Goal: Task Accomplishment & Management: Manage account settings

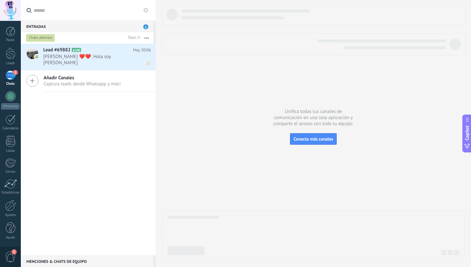
click at [87, 60] on div "Lead #69882 A100 Hoy 20:06 Sylvia ❤️❤️: Hola soy Silvia Castellano" at bounding box center [99, 57] width 112 height 26
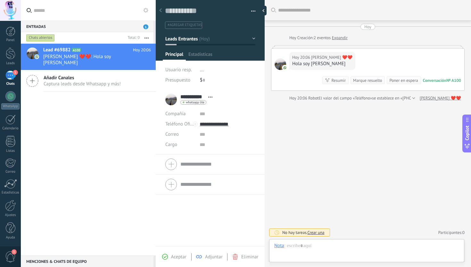
scroll to position [10, 0]
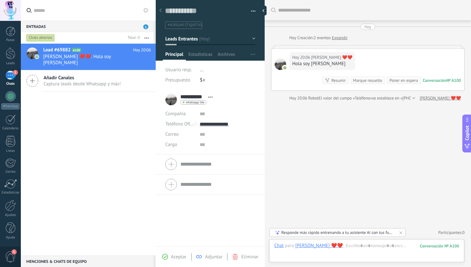
click at [109, 112] on div "Lead #69882 A100 Hoy 20:06 Sylvia ❤️❤️: Hola soy Silvia Castellano Añadir Canal…" at bounding box center [88, 149] width 135 height 211
click at [13, 12] on div at bounding box center [10, 10] width 21 height 21
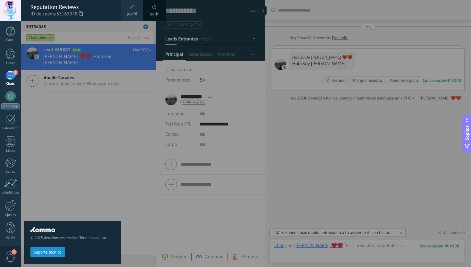
click at [128, 10] on link "perfil" at bounding box center [132, 10] width 22 height 21
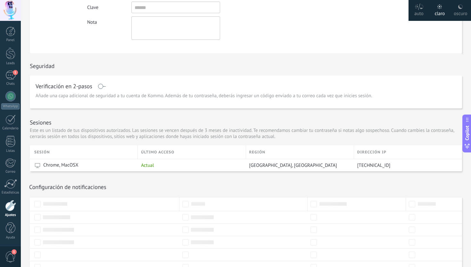
scroll to position [132, 0]
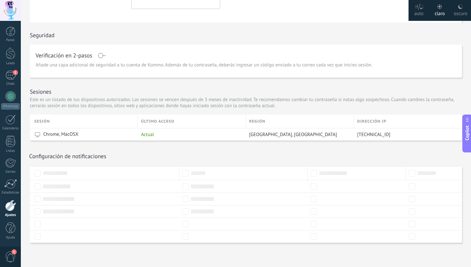
click at [459, 12] on div "oscuro" at bounding box center [460, 12] width 13 height 17
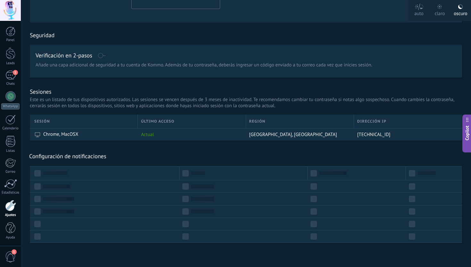
scroll to position [0, 0]
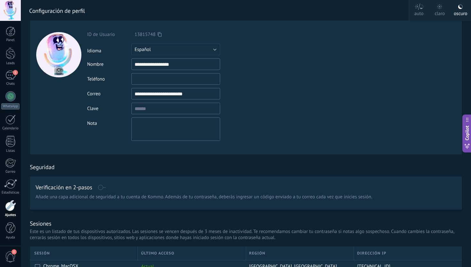
click at [12, 12] on div at bounding box center [10, 10] width 21 height 21
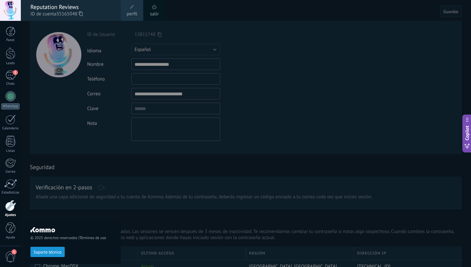
click at [152, 7] on span at bounding box center [154, 7] width 7 height 7
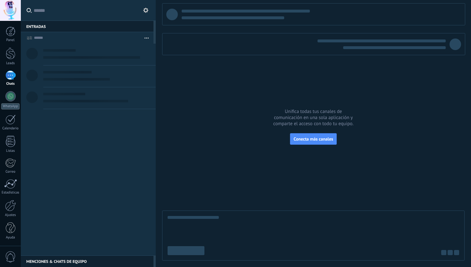
click at [144, 6] on body ".abccls-1,.abccls-2{fill-rule:evenodd}.abccls-2{fill:#fff} .abfcls-1{fill:none}…" at bounding box center [235, 133] width 471 height 267
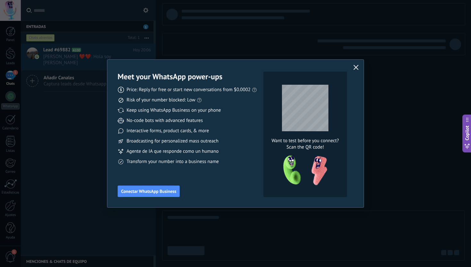
click at [354, 68] on icon "button" at bounding box center [355, 67] width 5 height 5
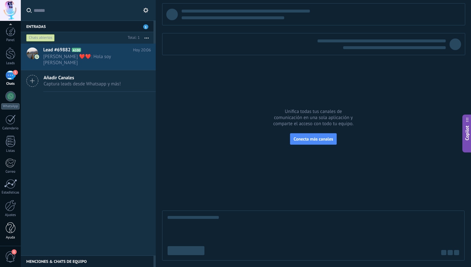
click at [9, 238] on div "Ayuda" at bounding box center [10, 237] width 19 height 4
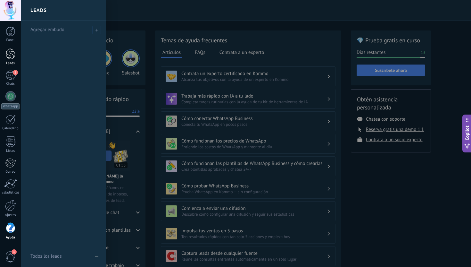
click at [12, 54] on div at bounding box center [11, 53] width 10 height 12
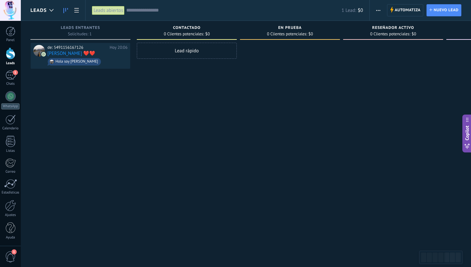
click at [38, 10] on span "Leads" at bounding box center [38, 10] width 16 height 6
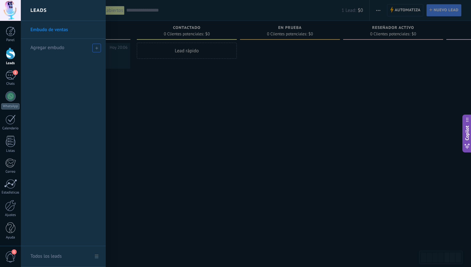
click at [61, 50] on span "Agregar embudo" at bounding box center [47, 48] width 34 height 6
click at [58, 31] on link "Embudo de ventas" at bounding box center [64, 30] width 69 height 18
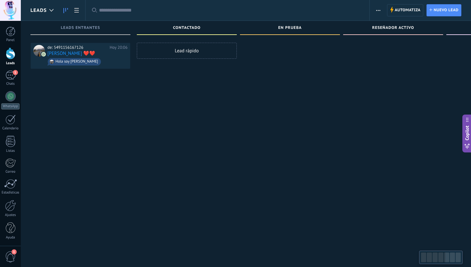
click at [43, 10] on span "Leads" at bounding box center [38, 10] width 16 height 6
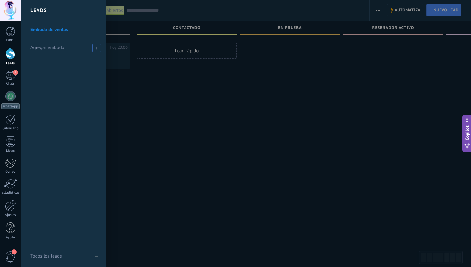
click at [57, 51] on div "Agregar embudo" at bounding box center [64, 48] width 69 height 18
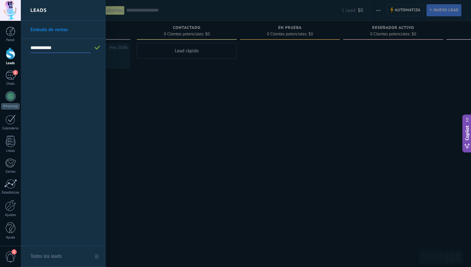
type input "**********"
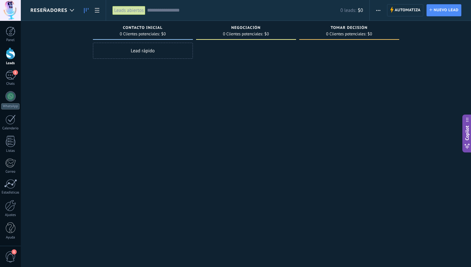
click at [62, 10] on span "Reseñadores" at bounding box center [48, 10] width 37 height 6
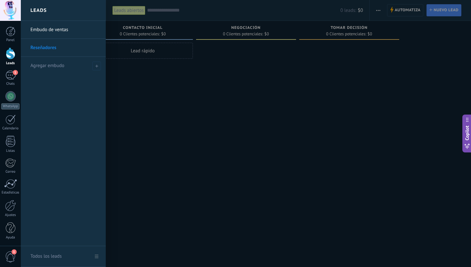
click at [51, 29] on link "Embudo de ventas" at bounding box center [64, 30] width 69 height 18
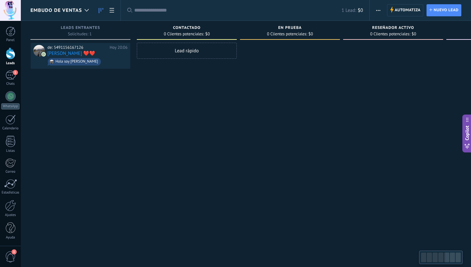
click at [378, 12] on span "button" at bounding box center [378, 10] width 4 height 12
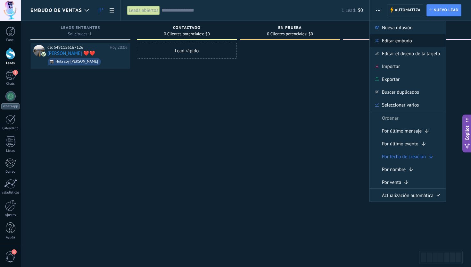
click at [388, 42] on span "Editar embudo" at bounding box center [397, 40] width 30 height 13
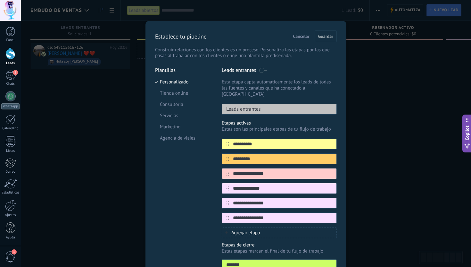
click at [192, 35] on p "Establece tu pipeline" at bounding box center [181, 36] width 52 height 7
click at [300, 37] on span "Cancelar" at bounding box center [301, 36] width 16 height 4
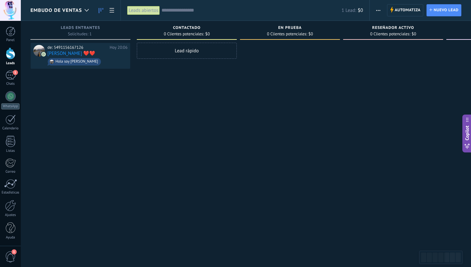
click at [67, 10] on span "Embudo de ventas" at bounding box center [56, 10] width 52 height 6
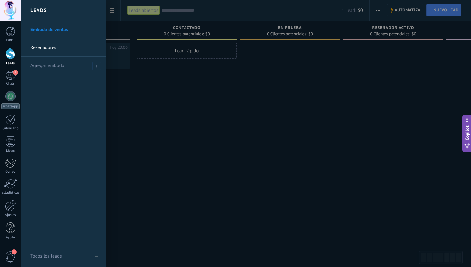
click at [57, 46] on link "Reseñadores" at bounding box center [64, 48] width 69 height 18
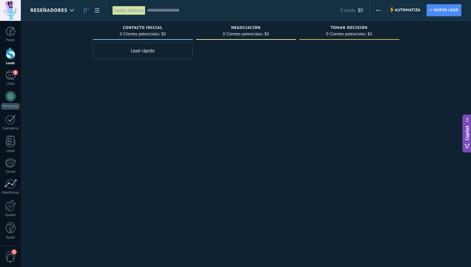
click at [61, 11] on span "Reseñadores" at bounding box center [48, 10] width 37 height 6
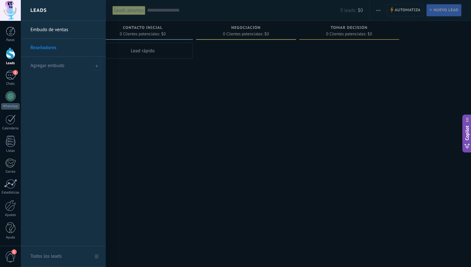
click at [55, 31] on link "Embudo de ventas" at bounding box center [64, 30] width 69 height 18
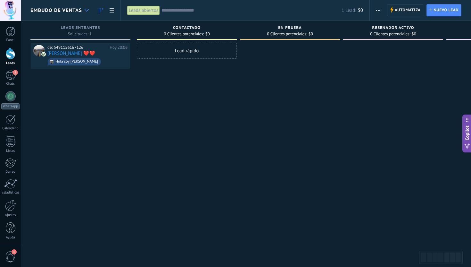
click at [82, 10] on div at bounding box center [86, 10] width 11 height 12
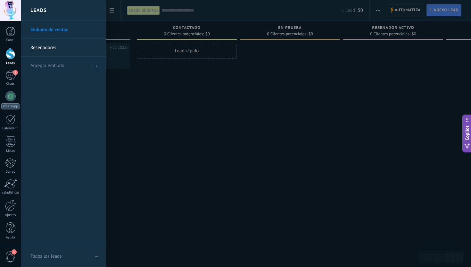
click at [123, 12] on div at bounding box center [256, 133] width 471 height 267
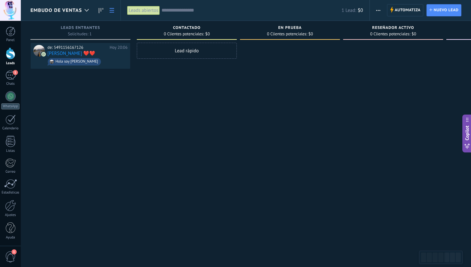
click at [111, 10] on use at bounding box center [112, 10] width 4 height 4
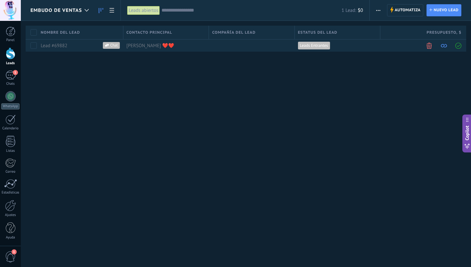
click at [102, 12] on icon at bounding box center [101, 10] width 4 height 5
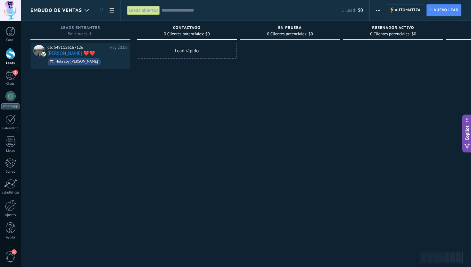
click at [381, 10] on button "button" at bounding box center [377, 10] width 9 height 12
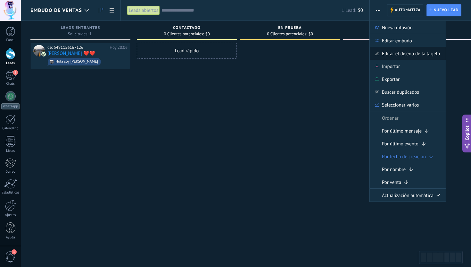
click at [395, 49] on span "Editar el diseño de la tarjeta" at bounding box center [411, 53] width 58 height 13
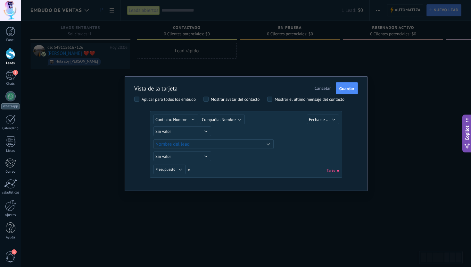
click at [317, 87] on span "Cancelar" at bounding box center [323, 88] width 16 height 6
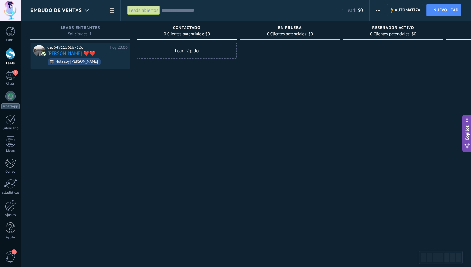
click at [374, 12] on button "button" at bounding box center [377, 10] width 9 height 12
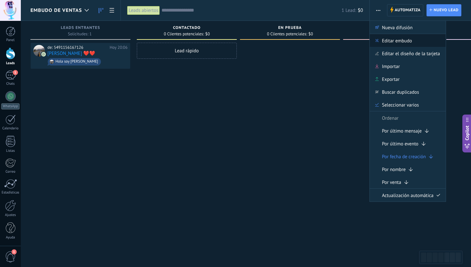
click at [394, 42] on span "Editar embudo" at bounding box center [397, 40] width 30 height 13
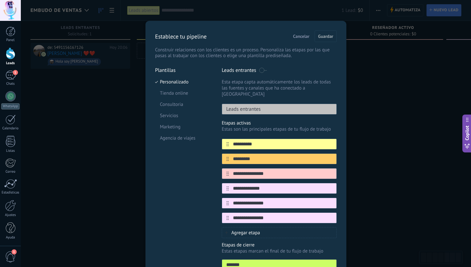
click at [294, 36] on span "Cancelar" at bounding box center [301, 36] width 16 height 4
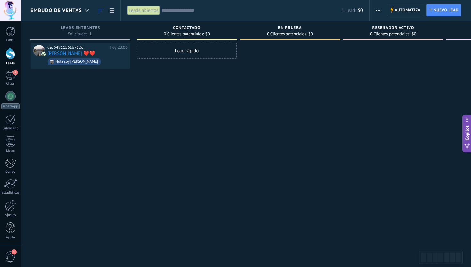
click at [77, 11] on span "Embudo de ventas" at bounding box center [56, 10] width 52 height 6
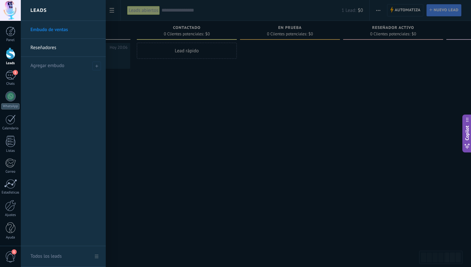
click at [62, 47] on link "Reseñadores" at bounding box center [64, 48] width 69 height 18
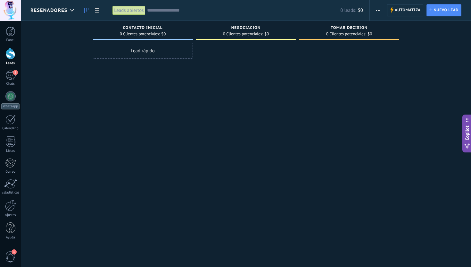
click at [381, 9] on button "button" at bounding box center [377, 10] width 9 height 12
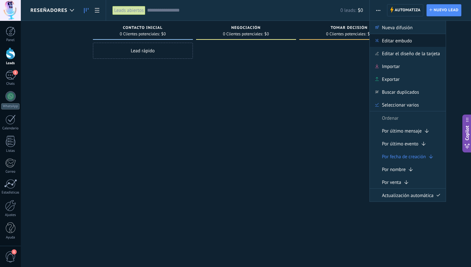
click at [379, 41] on span at bounding box center [376, 40] width 5 height 4
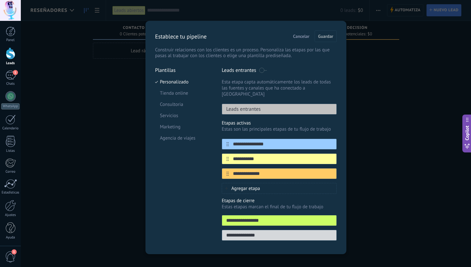
click at [264, 71] on span at bounding box center [263, 70] width 8 height 5
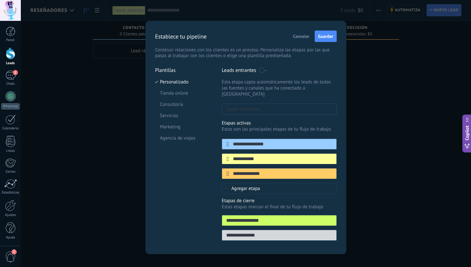
click at [262, 71] on span at bounding box center [263, 70] width 8 height 5
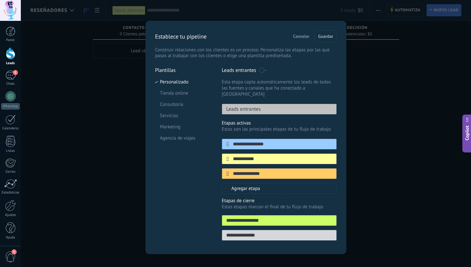
click at [301, 35] on span "Cancelar" at bounding box center [301, 36] width 16 height 4
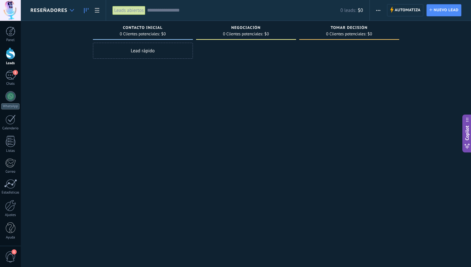
click at [72, 11] on icon at bounding box center [72, 10] width 4 height 3
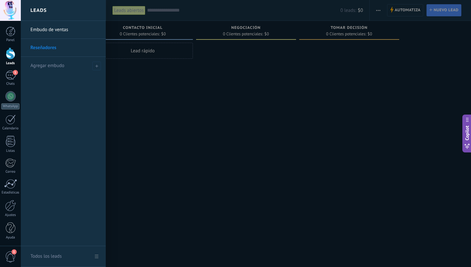
click at [52, 259] on div "Todos los leads" at bounding box center [45, 256] width 31 height 18
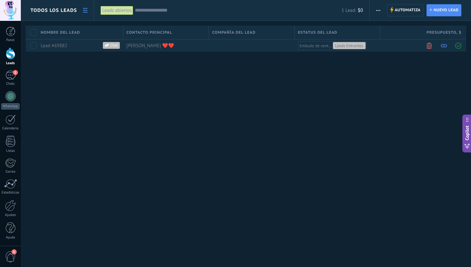
click at [67, 12] on span "Todos los leads" at bounding box center [53, 10] width 46 height 6
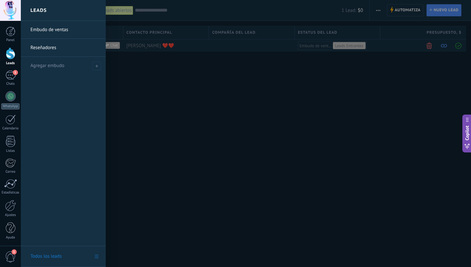
click at [45, 50] on link "Reseñadores" at bounding box center [64, 48] width 69 height 18
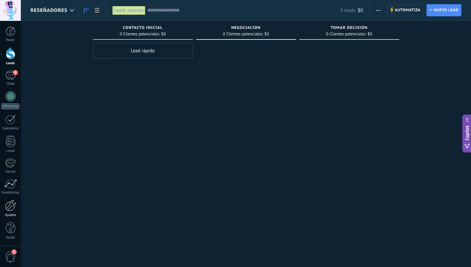
click at [11, 209] on div at bounding box center [10, 205] width 11 height 11
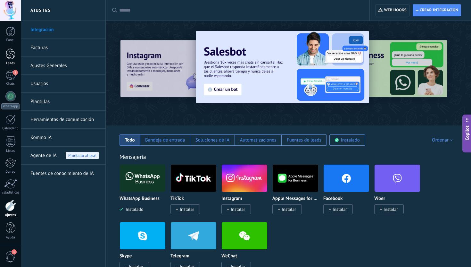
click at [10, 61] on link "Leads" at bounding box center [10, 56] width 21 height 18
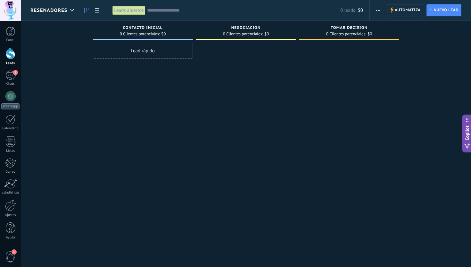
click at [63, 13] on span "Reseñadores" at bounding box center [48, 10] width 37 height 6
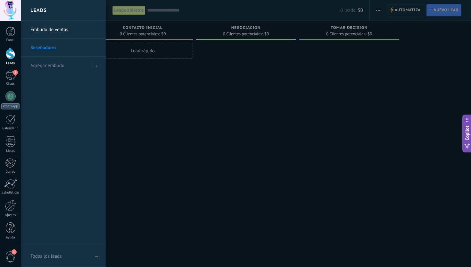
click at [343, 52] on div at bounding box center [256, 133] width 471 height 267
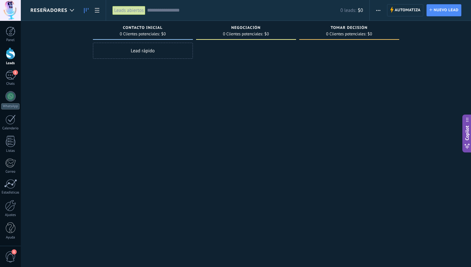
click at [376, 8] on span "button" at bounding box center [378, 10] width 4 height 12
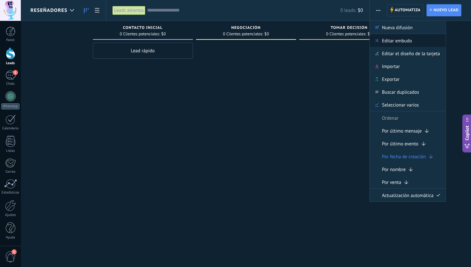
click at [378, 44] on div "Editar embudo" at bounding box center [408, 40] width 76 height 13
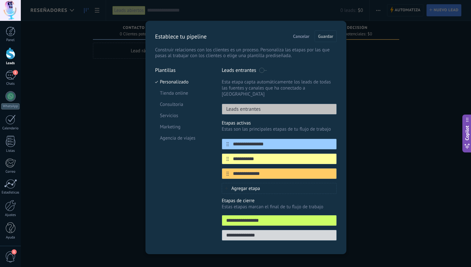
click at [181, 34] on p "Establece tu pipeline" at bounding box center [181, 36] width 52 height 7
click at [294, 34] on span "Cancelar" at bounding box center [301, 36] width 16 height 4
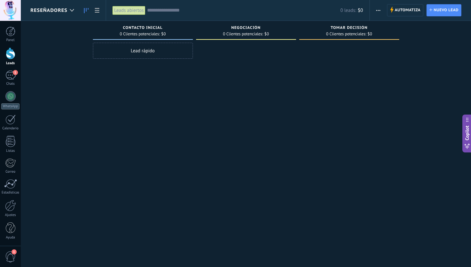
click at [50, 12] on span "Reseñadores" at bounding box center [48, 10] width 37 height 6
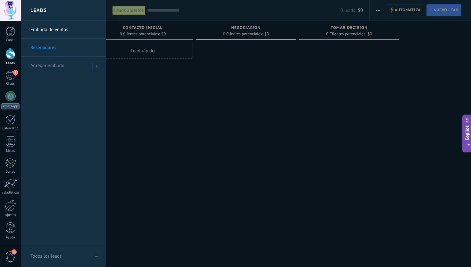
click at [56, 45] on link "Reseñadores" at bounding box center [64, 48] width 69 height 18
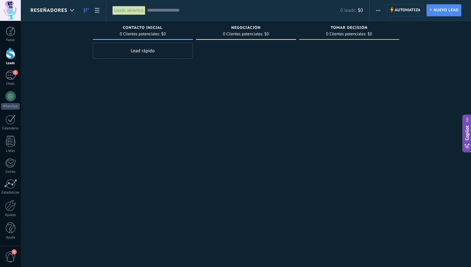
click at [379, 10] on icon "button" at bounding box center [378, 10] width 4 height 1
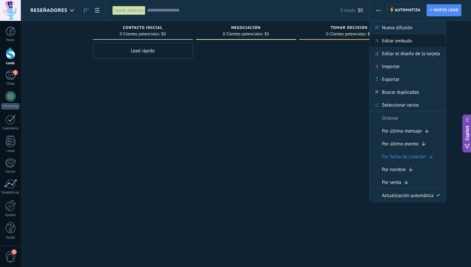
click at [382, 38] on span "Editar embudo" at bounding box center [397, 40] width 30 height 13
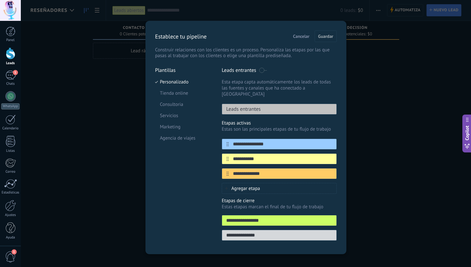
click at [52, 9] on div "**********" at bounding box center [246, 133] width 450 height 267
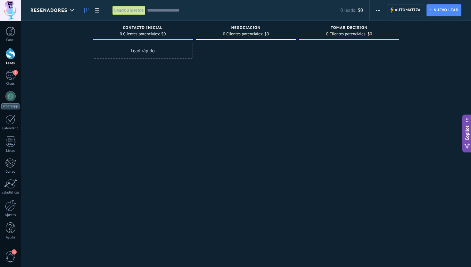
click at [383, 11] on button "button" at bounding box center [377, 10] width 9 height 12
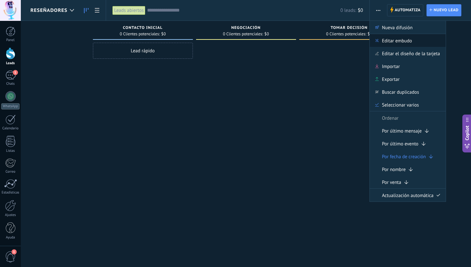
click at [380, 39] on div "Editar embudo" at bounding box center [408, 40] width 76 height 13
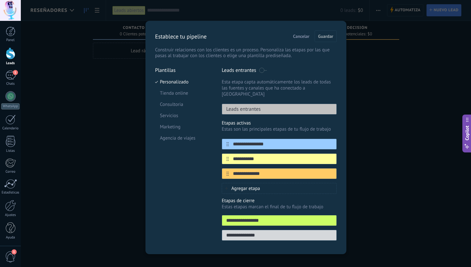
click at [299, 34] on span "Cancelar" at bounding box center [301, 36] width 16 height 4
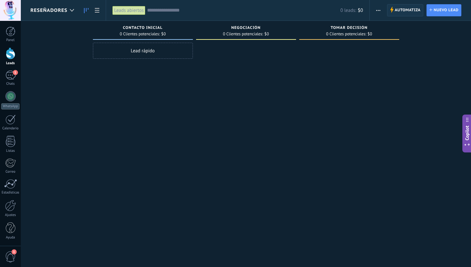
click at [417, 9] on span "Automatiza" at bounding box center [408, 10] width 26 height 12
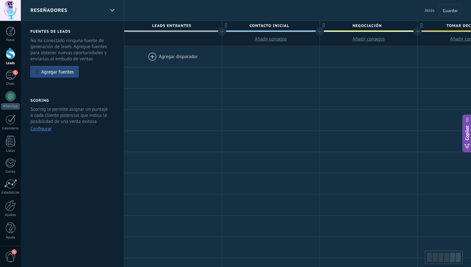
click at [62, 9] on span "Reseñadores" at bounding box center [48, 10] width 37 height 6
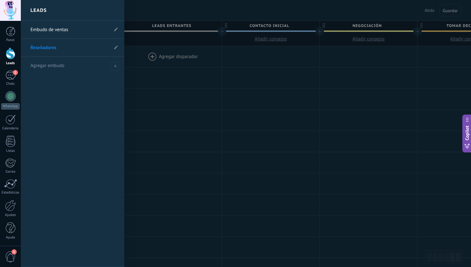
click at [151, 31] on div at bounding box center [256, 133] width 471 height 267
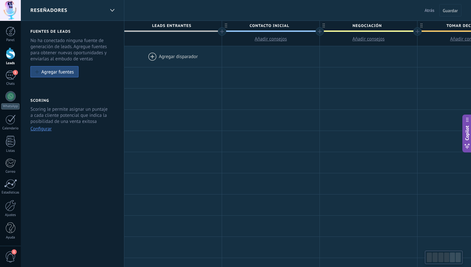
click at [71, 11] on div "Reseñadores" at bounding box center [67, 10] width 74 height 21
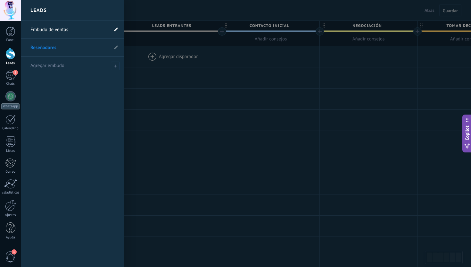
click at [115, 31] on icon at bounding box center [116, 29] width 4 height 4
click at [95, 31] on input "**********" at bounding box center [69, 30] width 78 height 10
click at [140, 42] on div at bounding box center [256, 133] width 471 height 267
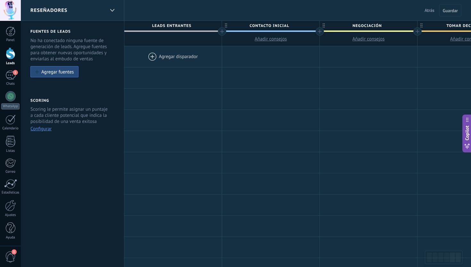
click at [431, 12] on span "Atrás" at bounding box center [429, 10] width 10 height 6
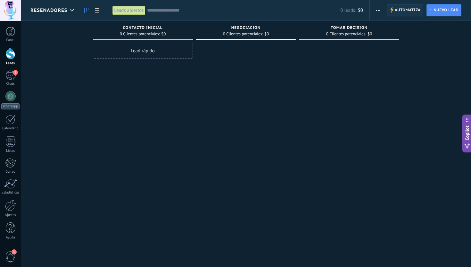
click at [413, 12] on span "Automatiza" at bounding box center [408, 10] width 26 height 12
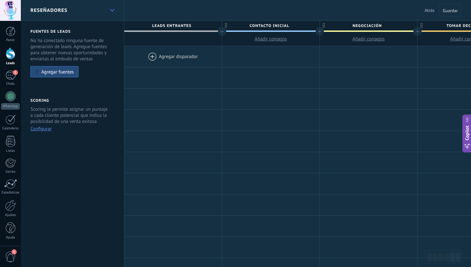
click at [110, 11] on div at bounding box center [112, 10] width 11 height 12
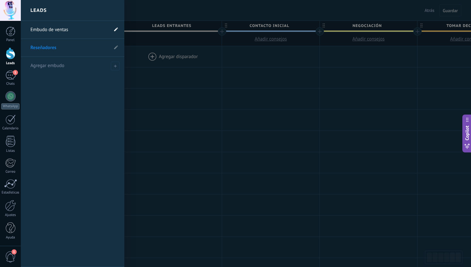
click at [115, 28] on icon at bounding box center [116, 29] width 4 height 4
type input "**********"
click at [112, 48] on li "Reseñadores" at bounding box center [72, 48] width 103 height 18
click at [114, 48] on li "Reseñadores" at bounding box center [72, 48] width 103 height 18
click at [113, 32] on span at bounding box center [114, 30] width 7 height 8
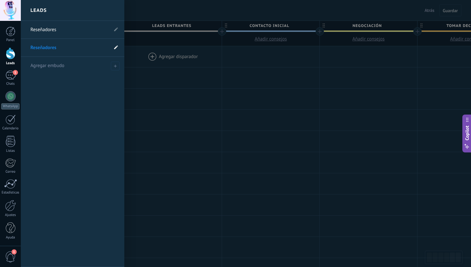
click at [117, 50] on span at bounding box center [116, 48] width 4 height 6
type input "**********"
click at [117, 46] on icon at bounding box center [115, 48] width 7 height 4
click at [166, 54] on div at bounding box center [256, 133] width 471 height 267
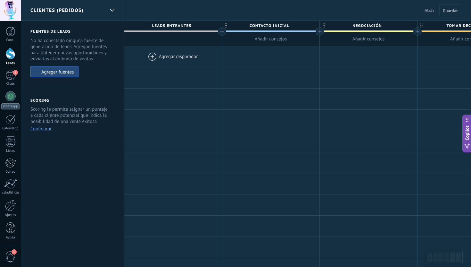
click at [40, 131] on button "Configurar" at bounding box center [40, 129] width 21 height 6
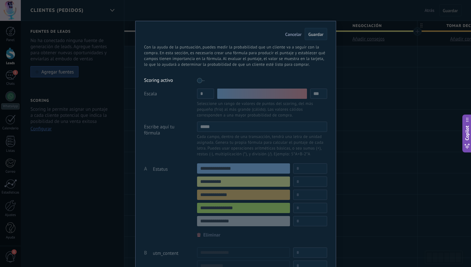
click at [112, 93] on div "Cancelar Guardar Con la ayuda de la puntuación, puedes medir la probabilidad qu…" at bounding box center [235, 133] width 471 height 267
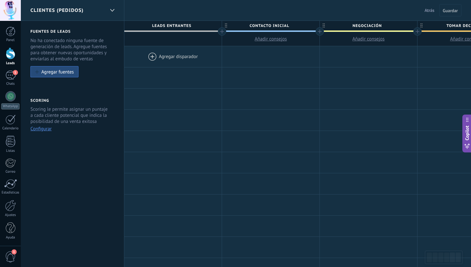
click at [432, 11] on span "Atrás" at bounding box center [429, 10] width 10 height 6
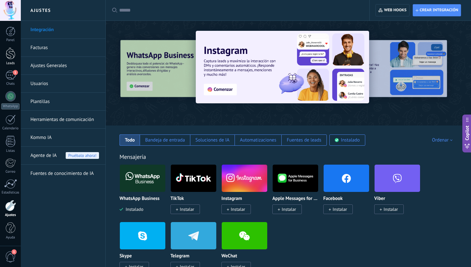
click at [6, 61] on link "Leads" at bounding box center [10, 56] width 21 height 18
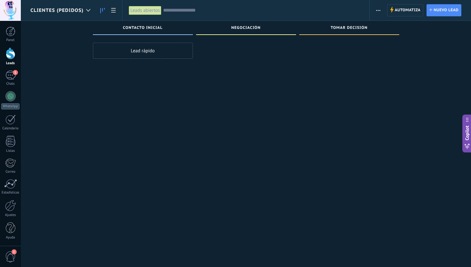
click at [264, 62] on div at bounding box center [246, 134] width 100 height 183
click at [380, 9] on span "button" at bounding box center [378, 10] width 4 height 12
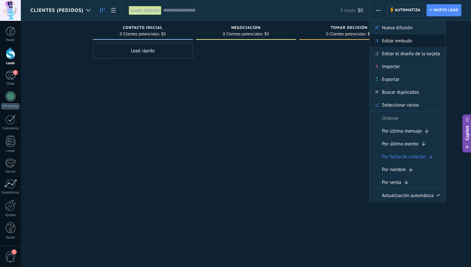
click at [379, 37] on div "Editar embudo" at bounding box center [408, 40] width 76 height 13
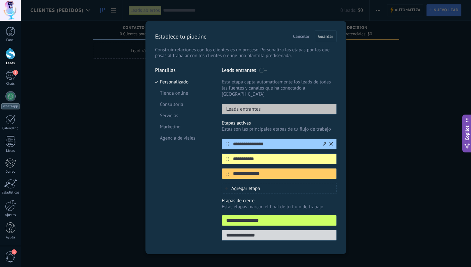
click at [259, 141] on input "**********" at bounding box center [275, 144] width 93 height 7
paste input "text"
type input "**********"
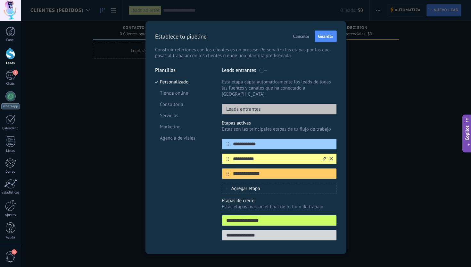
click at [255, 155] on input "**********" at bounding box center [275, 158] width 93 height 7
paste input "*******"
type input "**********"
click at [245, 170] on input "**********" at bounding box center [275, 173] width 93 height 7
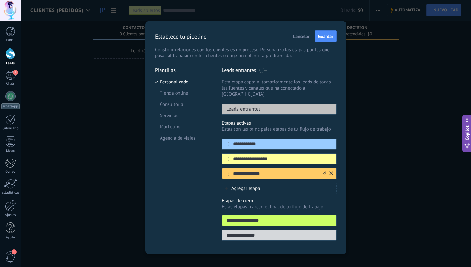
click at [245, 170] on input "**********" at bounding box center [275, 173] width 93 height 7
paste input "**********"
type input "**********"
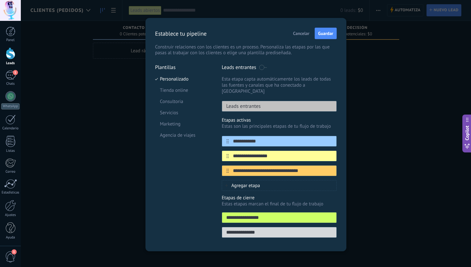
click at [240, 182] on span "Agregar etapa" at bounding box center [245, 185] width 29 height 6
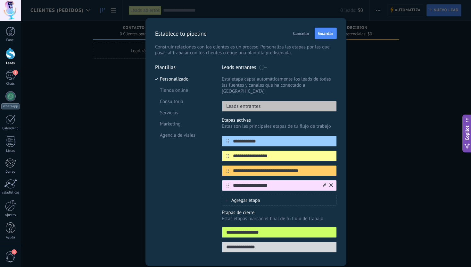
scroll to position [18, 0]
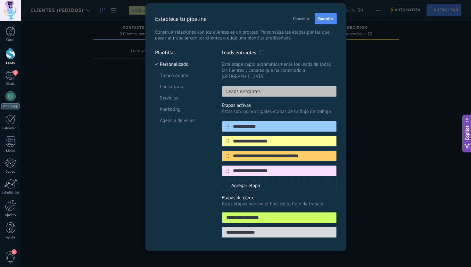
type input "**********"
click at [261, 214] on input "**********" at bounding box center [279, 217] width 114 height 7
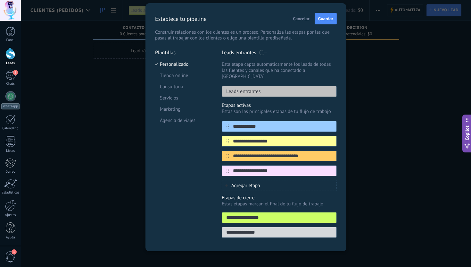
paste input "**********"
click at [261, 229] on input "**********" at bounding box center [279, 232] width 114 height 7
click at [256, 214] on input "**********" at bounding box center [279, 217] width 114 height 7
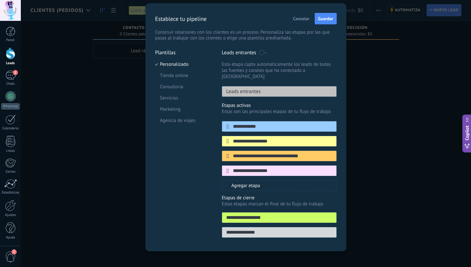
type input "**********"
drag, startPoint x: 213, startPoint y: 224, endPoint x: 169, endPoint y: 224, distance: 43.9
click at [169, 224] on div "**********" at bounding box center [246, 145] width 182 height 192
paste input "**********"
type input "**********"
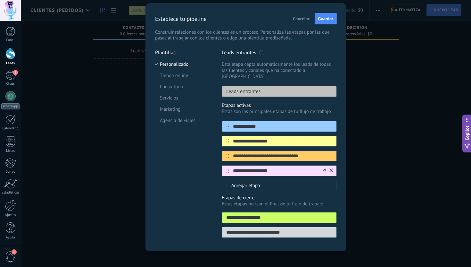
click at [329, 168] on icon at bounding box center [331, 170] width 4 height 4
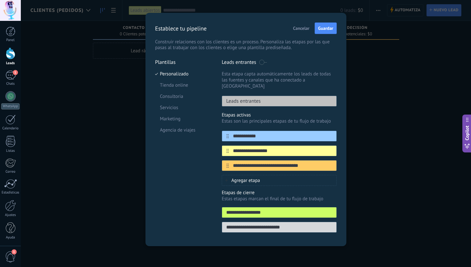
scroll to position [3, 0]
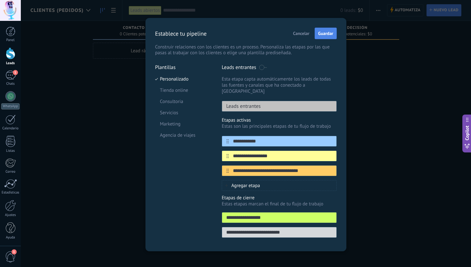
click at [325, 31] on span "Guardar" at bounding box center [325, 33] width 15 height 4
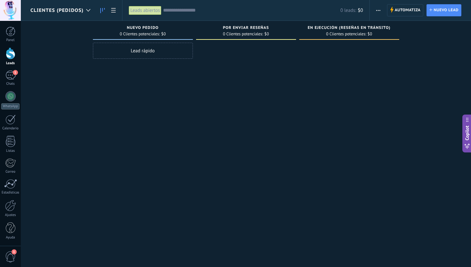
click at [70, 4] on div "Clientes (Pedidos)" at bounding box center [61, 10] width 63 height 21
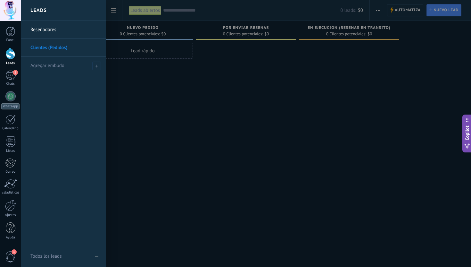
click at [169, 89] on div at bounding box center [256, 133] width 471 height 267
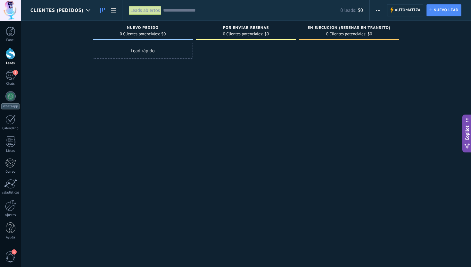
click at [74, 10] on span "Clientes (Pedidos)" at bounding box center [56, 10] width 53 height 6
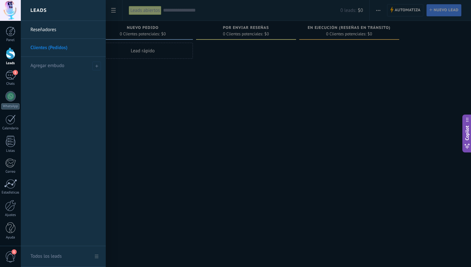
click at [56, 31] on link "Reseñadores" at bounding box center [64, 30] width 69 height 18
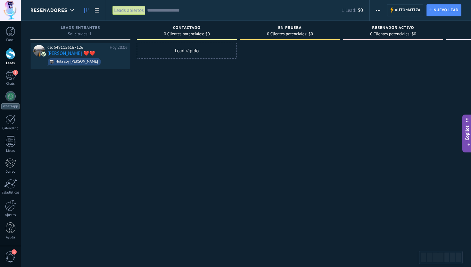
click at [58, 14] on div "Reseñadores" at bounding box center [53, 10] width 47 height 21
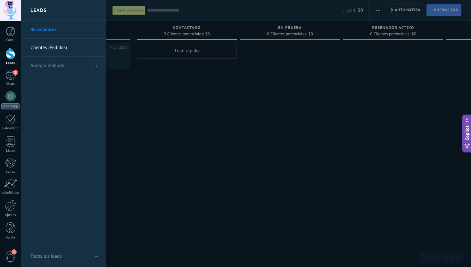
click at [50, 46] on link "Clientes (Pedidos)" at bounding box center [64, 48] width 69 height 18
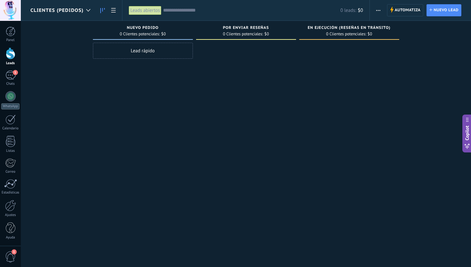
click at [381, 11] on button "button" at bounding box center [377, 10] width 9 height 12
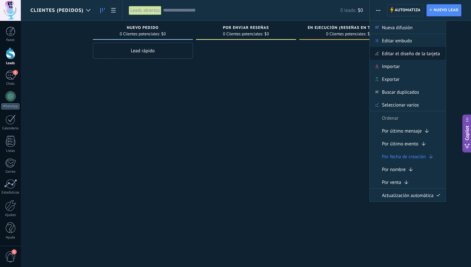
click at [391, 53] on span "Editar el diseño de la tarjeta" at bounding box center [411, 53] width 58 height 13
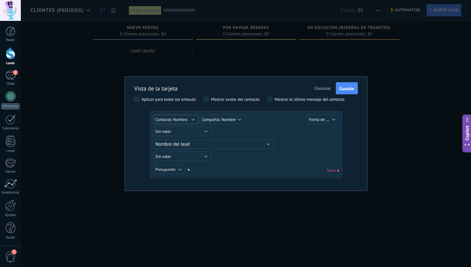
click at [191, 119] on button "Contacto: Nombre" at bounding box center [175, 119] width 45 height 10
click at [256, 136] on div "Sin valor Lead ID del Lead Nombre del lead Fecha de Creación Presupuesto Usuari…" at bounding box center [246, 132] width 187 height 12
click at [198, 129] on button "Sin valor" at bounding box center [182, 131] width 58 height 10
click at [245, 142] on button "Nombre del lead" at bounding box center [213, 144] width 120 height 10
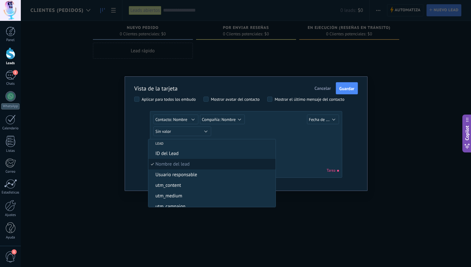
click at [239, 129] on div "Sin valor Lead ID del Lead Nombre del lead Fecha de Creación Presupuesto Usuari…" at bounding box center [246, 132] width 187 height 12
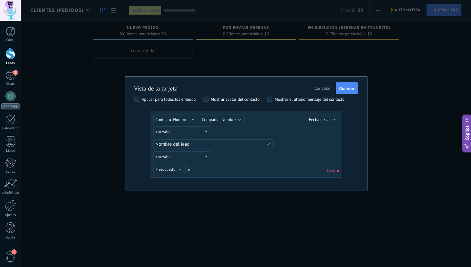
click at [183, 97] on div "Aplicar para todos los embudo" at bounding box center [169, 99] width 54 height 4
click at [177, 99] on div "Aplicar para todos los embudo" at bounding box center [169, 99] width 54 height 4
click at [172, 170] on span "Presupuesto" at bounding box center [165, 169] width 20 height 5
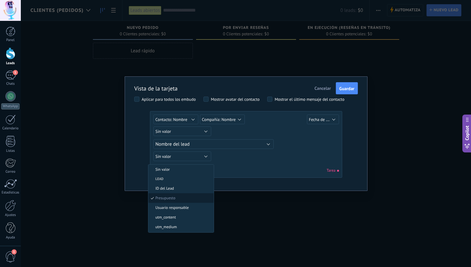
scroll to position [0, 0]
click at [239, 170] on div "Sin valor Lead ID del Lead Nombre del lead Fecha de Creación Presupuesto Usuari…" at bounding box center [245, 170] width 185 height 12
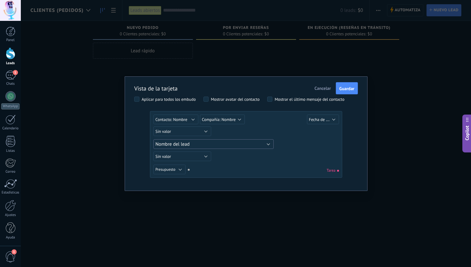
click at [185, 143] on span "Nombre del lead" at bounding box center [172, 144] width 34 height 6
click at [292, 141] on div "Lead ID del Lead Nombre del lead Fecha de Creación Presupuesto Usuario responsa…" at bounding box center [246, 144] width 187 height 12
click at [316, 86] on span "Cancelar" at bounding box center [323, 88] width 16 height 6
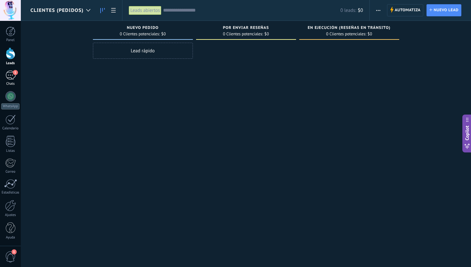
click at [11, 75] on div "1" at bounding box center [10, 74] width 10 height 9
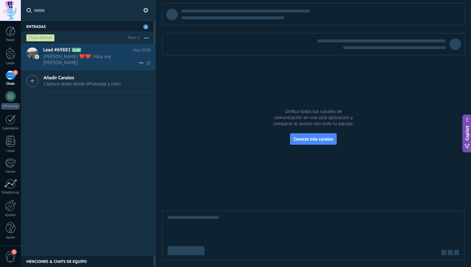
click at [103, 56] on span "Sylvia ❤️❤️: Hola soy Silvia Castellano" at bounding box center [90, 59] width 95 height 12
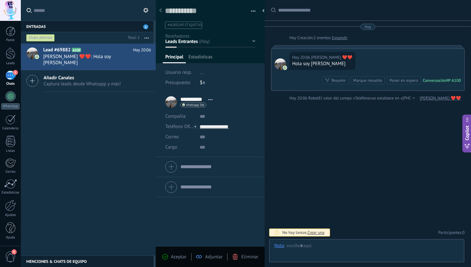
scroll to position [10, 0]
click at [0, 0] on div "Contactado En Prueba Reseñador Activo Quizás quemado Local Guide Lv2+" at bounding box center [0, 0] width 0 height 0
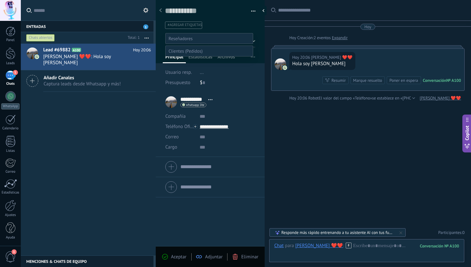
click at [160, 41] on div at bounding box center [246, 133] width 450 height 267
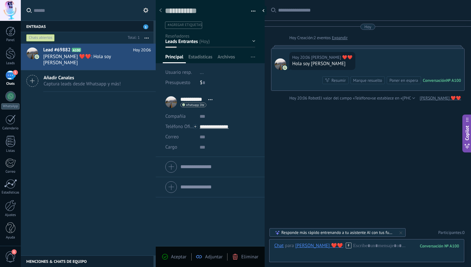
click at [253, 12] on span "button" at bounding box center [253, 12] width 4 height 1
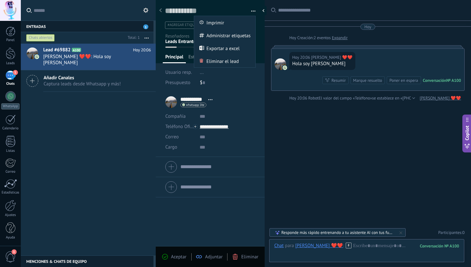
click at [271, 36] on div "Buscar Carga más Hoy Hoy Creación: 2 eventos Expandir Hoy 20:06 Sylvia ❤️❤️ Hol…" at bounding box center [368, 133] width 206 height 267
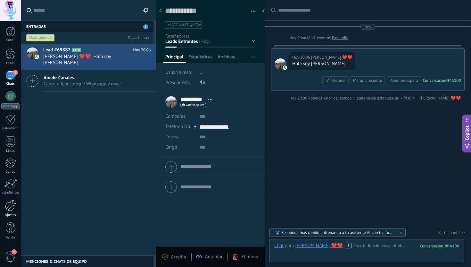
click at [10, 206] on div at bounding box center [10, 205] width 11 height 11
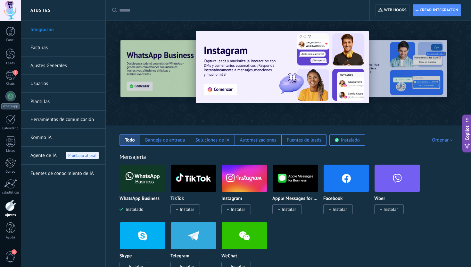
click at [44, 83] on link "Usuarios" at bounding box center [64, 84] width 69 height 18
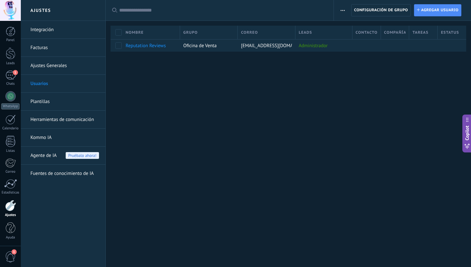
click at [42, 103] on link "Plantillas" at bounding box center [64, 102] width 69 height 18
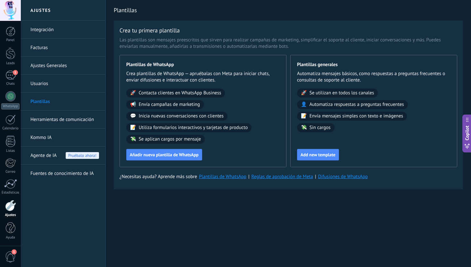
click at [71, 118] on link "Herramientas de comunicación" at bounding box center [64, 120] width 69 height 18
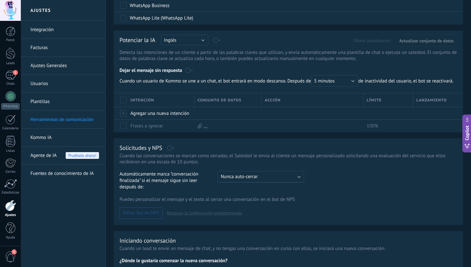
scroll to position [238, 0]
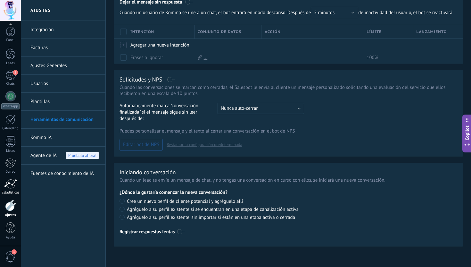
click at [12, 184] on div at bounding box center [10, 184] width 13 height 10
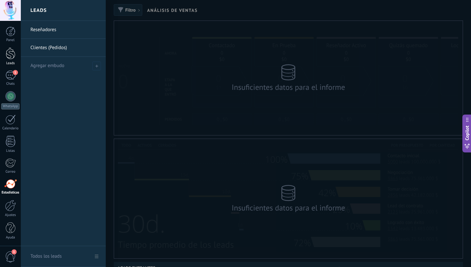
click at [10, 53] on div at bounding box center [11, 53] width 10 height 12
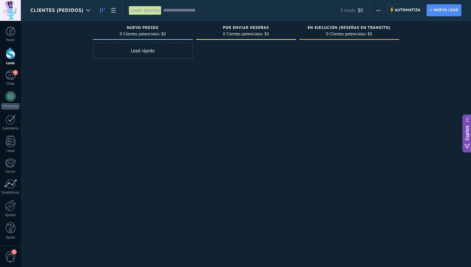
click at [380, 10] on use "button" at bounding box center [378, 10] width 4 height 1
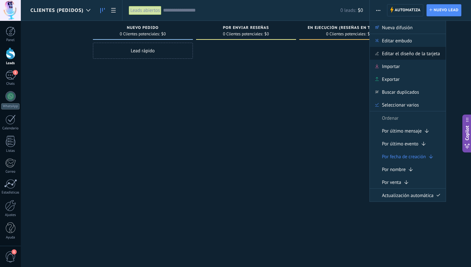
click at [391, 48] on span "Editar el diseño de la tarjeta" at bounding box center [411, 53] width 58 height 13
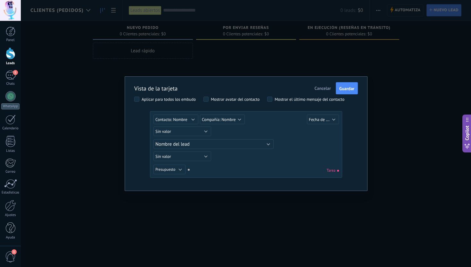
click at [320, 91] on button "Cancelar" at bounding box center [322, 88] width 21 height 12
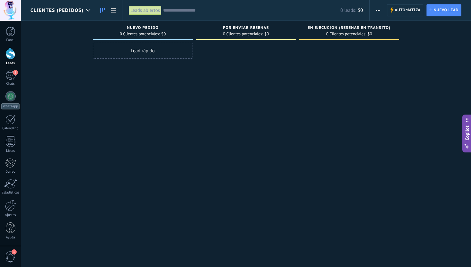
click at [70, 7] on span "Clientes (Pedidos)" at bounding box center [56, 10] width 53 height 6
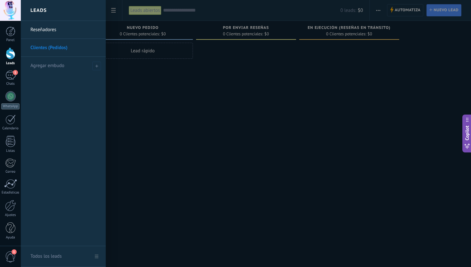
click at [67, 29] on link "Reseñadores" at bounding box center [64, 30] width 69 height 18
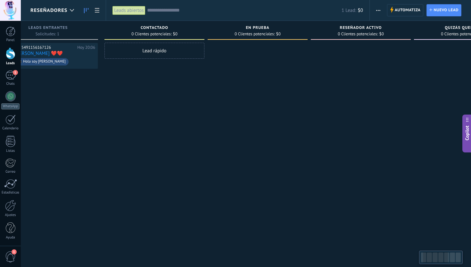
scroll to position [0, 49]
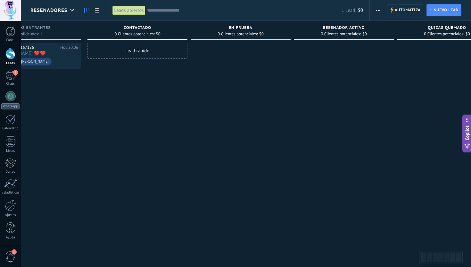
click at [376, 13] on span "button" at bounding box center [378, 10] width 4 height 12
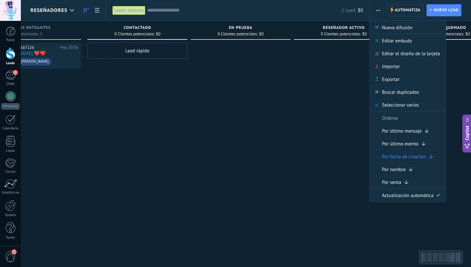
click at [276, 88] on div at bounding box center [241, 134] width 100 height 183
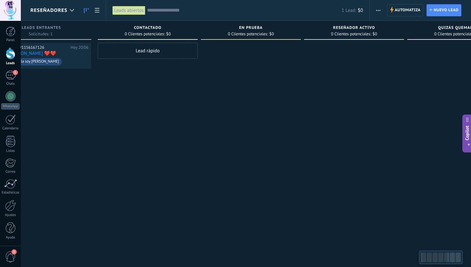
scroll to position [0, 0]
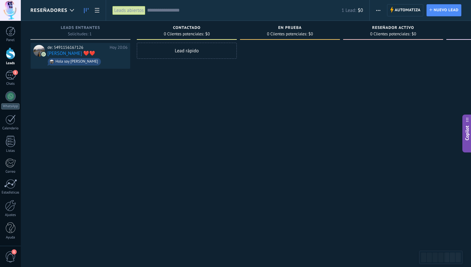
click at [12, 7] on div at bounding box center [10, 10] width 21 height 21
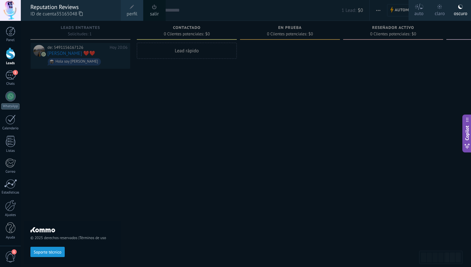
click at [158, 7] on span at bounding box center [154, 7] width 7 height 7
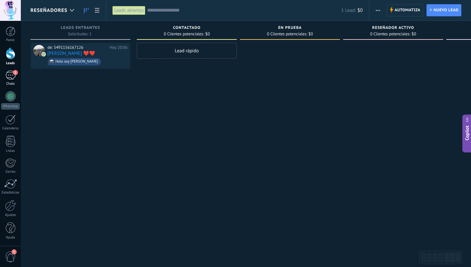
click at [8, 76] on div "1" at bounding box center [10, 74] width 10 height 9
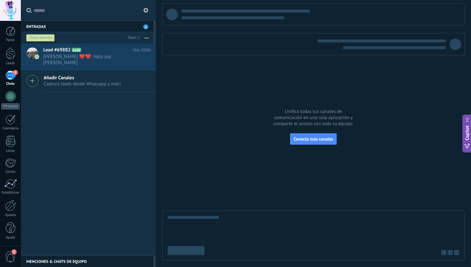
click at [144, 10] on use at bounding box center [145, 10] width 5 height 5
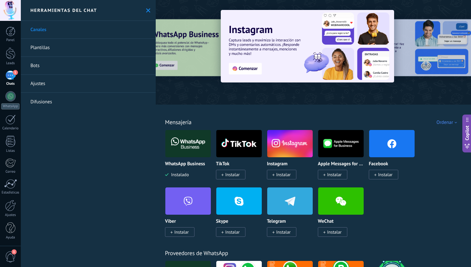
click at [146, 10] on icon at bounding box center [148, 10] width 4 height 4
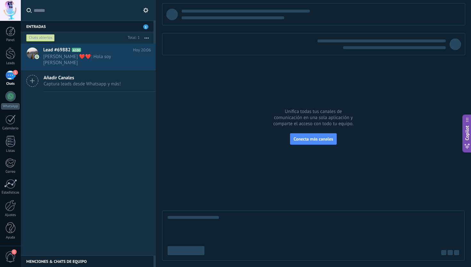
click at [7, 8] on div at bounding box center [10, 10] width 21 height 21
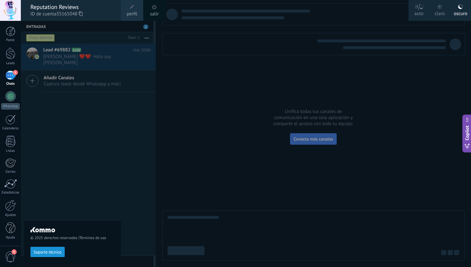
click at [212, 93] on div at bounding box center [256, 133] width 471 height 267
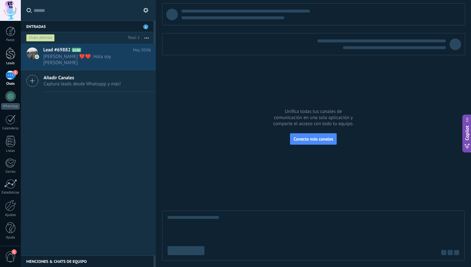
click at [10, 55] on div at bounding box center [11, 53] width 10 height 12
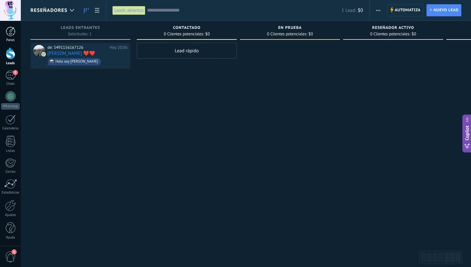
click at [7, 35] on div at bounding box center [11, 32] width 10 height 10
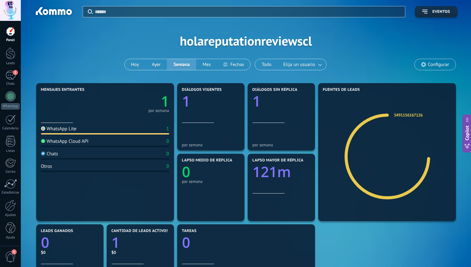
click at [198, 44] on div "Aplicar Eventos holareputationreviewscl Hoy Ayer Semana Mes Todo Elija un usuar…" at bounding box center [245, 40] width 431 height 81
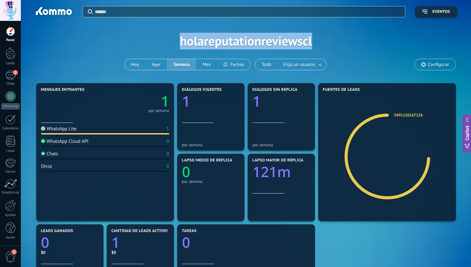
click at [198, 44] on div "Aplicar Eventos holareputationreviewscl Hoy Ayer Semana Mes Todo Elija un usuar…" at bounding box center [245, 40] width 431 height 81
click at [206, 41] on div "Aplicar Eventos holareputationreviewscl Hoy Ayer Semana Mes Todo Elija un usuar…" at bounding box center [245, 40] width 431 height 81
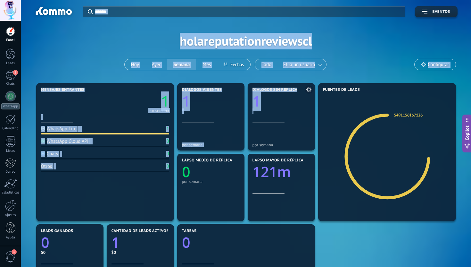
drag, startPoint x: 43, startPoint y: 11, endPoint x: 277, endPoint y: 146, distance: 270.8
click at [277, 146] on div "Aplicar Eventos holareputationreviewscl Hoy Ayer Semana Mes Todo Elija un usuar…" at bounding box center [246, 226] width 450 height 453
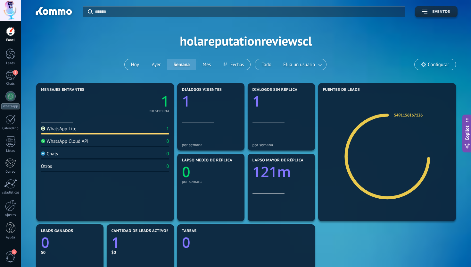
click at [227, 32] on div "Aplicar Eventos holareputationreviewscl Hoy Ayer Semana Mes Todo Elija un usuar…" at bounding box center [245, 40] width 431 height 81
click at [9, 74] on div "1" at bounding box center [10, 74] width 10 height 9
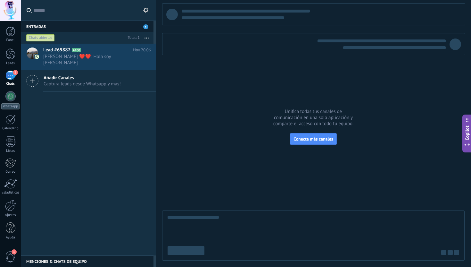
click at [12, 3] on div at bounding box center [10, 10] width 21 height 21
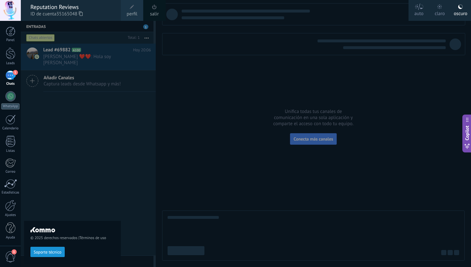
click at [9, 10] on div at bounding box center [10, 10] width 21 height 21
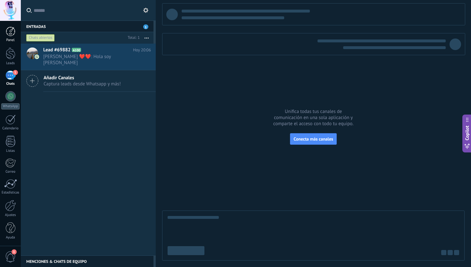
click at [8, 38] on div "Panel" at bounding box center [10, 40] width 19 height 4
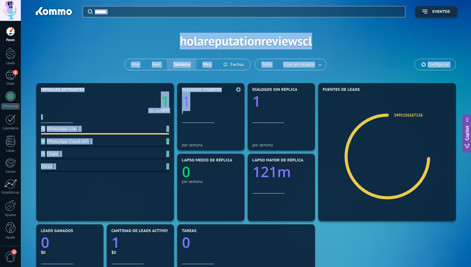
drag, startPoint x: 169, startPoint y: 93, endPoint x: 201, endPoint y: 112, distance: 37.0
click at [201, 112] on div "Aplicar Eventos holareputationreviewscl Hoy Ayer Semana Mes Todo Elija un usuar…" at bounding box center [246, 226] width 450 height 453
click at [140, 38] on div "Aplicar Eventos holareputationreviewscl Hoy Ayer Semana Mes Todo Elija un usuar…" at bounding box center [245, 40] width 431 height 81
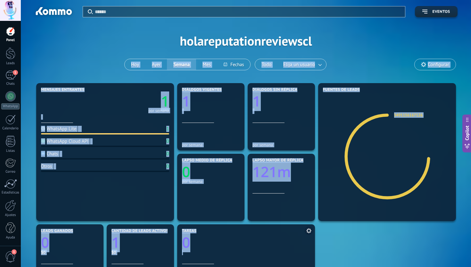
drag, startPoint x: 214, startPoint y: 195, endPoint x: 242, endPoint y: 266, distance: 76.9
click at [242, 266] on div "Aplicar Eventos holareputationreviewscl Hoy Ayer Semana Mes Todo Elija un usuar…" at bounding box center [246, 226] width 450 height 453
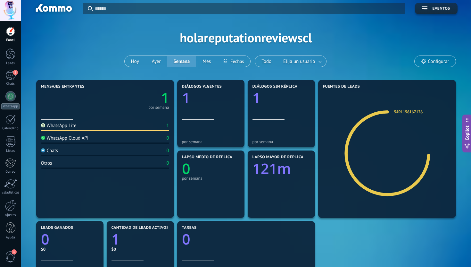
click at [178, 37] on div "Aplicar Eventos holareputationreviewscl Hoy Ayer Semana Mes Todo Elija un usuar…" at bounding box center [245, 37] width 431 height 81
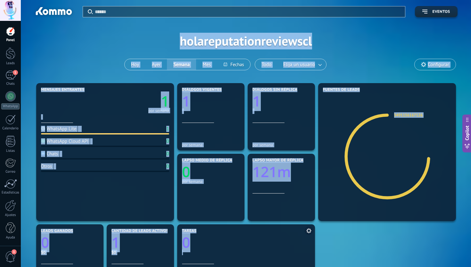
drag, startPoint x: 160, startPoint y: 27, endPoint x: 226, endPoint y: 266, distance: 248.1
click at [226, 266] on div "Aplicar Eventos holareputationreviewscl Hoy Ayer Semana Mes Todo Elija un usuar…" at bounding box center [246, 226] width 450 height 453
click at [190, 34] on div "Aplicar Eventos holareputationreviewscl Hoy Ayer Semana Mes Todo Elija un usuar…" at bounding box center [245, 40] width 431 height 81
click at [192, 37] on div "Aplicar Eventos holareputationreviewscl Hoy Ayer Semana Mes Todo Elija un usuar…" at bounding box center [245, 40] width 431 height 81
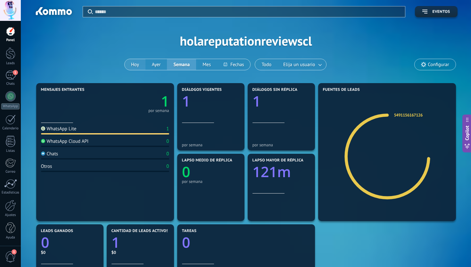
click at [130, 65] on button "Hoy" at bounding box center [135, 64] width 21 height 11
click at [155, 65] on button "Ayer" at bounding box center [156, 64] width 22 height 11
click at [180, 65] on button "Semana" at bounding box center [181, 64] width 29 height 11
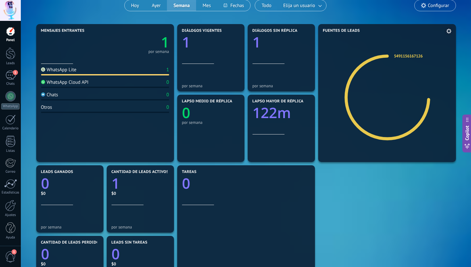
scroll to position [94, 0]
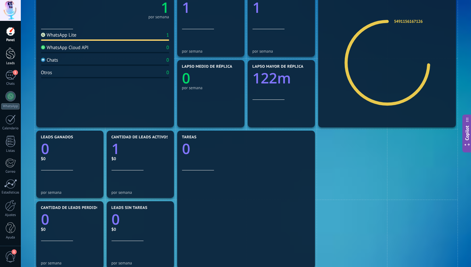
click at [10, 56] on div at bounding box center [11, 53] width 10 height 12
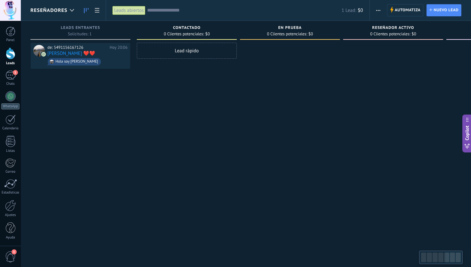
click at [45, 7] on span "Reseñadores" at bounding box center [48, 10] width 37 height 6
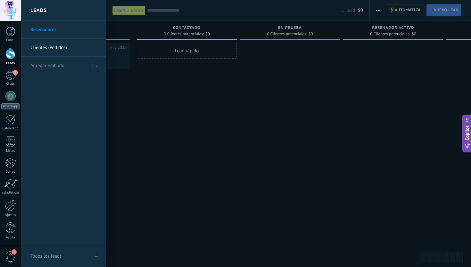
click at [152, 54] on div at bounding box center [256, 133] width 471 height 267
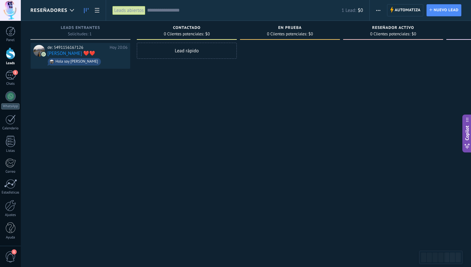
click at [63, 13] on div "Reseñadores" at bounding box center [53, 10] width 47 height 21
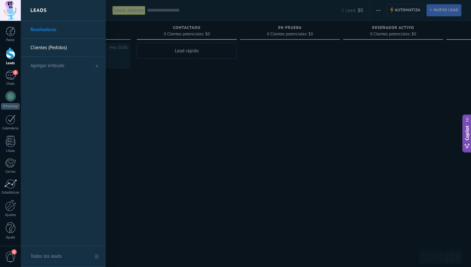
click at [163, 58] on div at bounding box center [256, 133] width 471 height 267
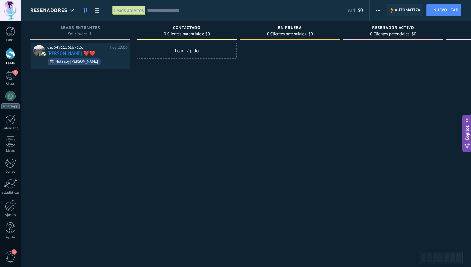
click at [395, 10] on span "Automatiza" at bounding box center [408, 10] width 26 height 12
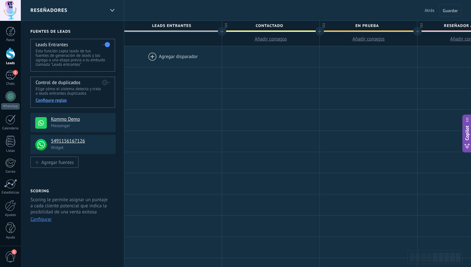
click at [164, 59] on div at bounding box center [172, 56] width 97 height 21
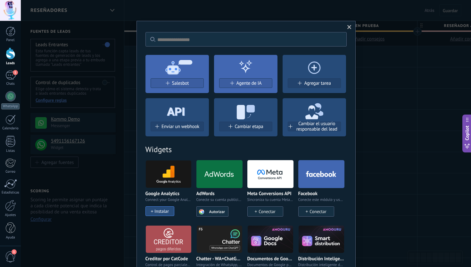
click at [110, 94] on div "No hay resultados Salesbot Agente de IA Agregar tarea Enviar un webhook Cambiar…" at bounding box center [246, 133] width 450 height 267
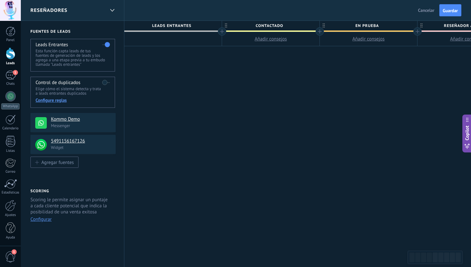
click at [274, 26] on span "Contactado" at bounding box center [269, 26] width 94 height 10
click at [274, 26] on input "**********" at bounding box center [269, 26] width 85 height 10
click at [277, 26] on input "**********" at bounding box center [269, 26] width 85 height 10
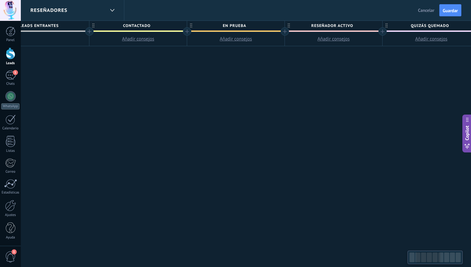
scroll to position [0, 218]
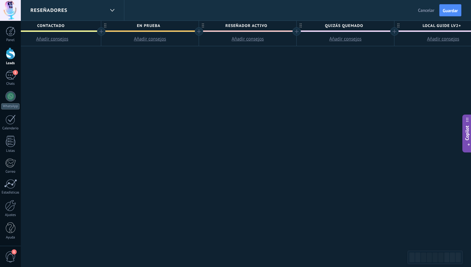
click at [147, 26] on span "En Prueba" at bounding box center [148, 26] width 94 height 10
click at [159, 71] on div "**********" at bounding box center [345, 144] width 879 height 246
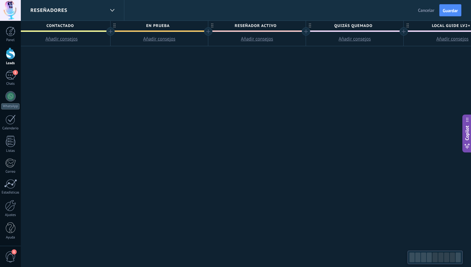
scroll to position [0, 76]
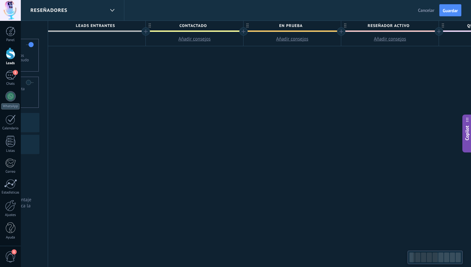
click at [97, 11] on div "Reseñadores" at bounding box center [67, 10] width 74 height 21
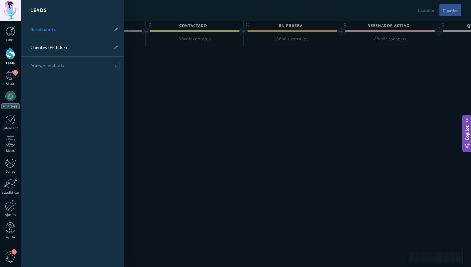
click at [53, 48] on link "Clientes (Pedidos)" at bounding box center [69, 48] width 78 height 18
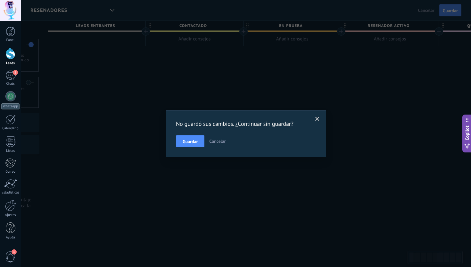
click at [212, 142] on span "Cancelar" at bounding box center [217, 141] width 16 height 6
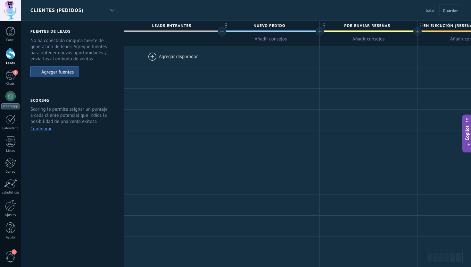
click at [109, 8] on div at bounding box center [112, 10] width 11 height 12
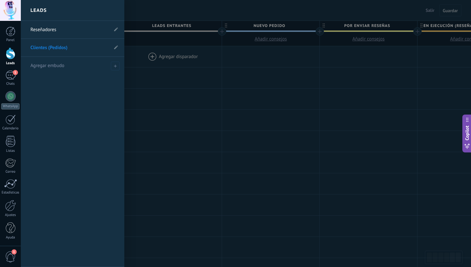
click at [150, 67] on div at bounding box center [256, 133] width 471 height 267
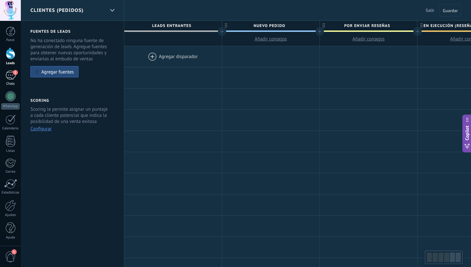
click at [7, 76] on div "1" at bounding box center [10, 74] width 10 height 9
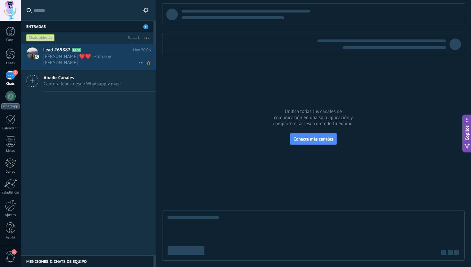
click at [59, 54] on span "Sylvia ❤️❤️: Hola soy Silvia Castellano" at bounding box center [90, 59] width 95 height 12
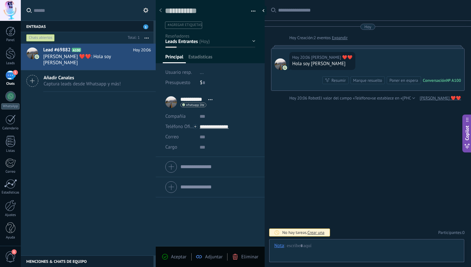
scroll to position [10, 0]
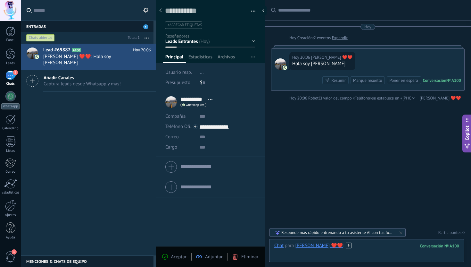
click at [337, 246] on div at bounding box center [366, 251] width 185 height 19
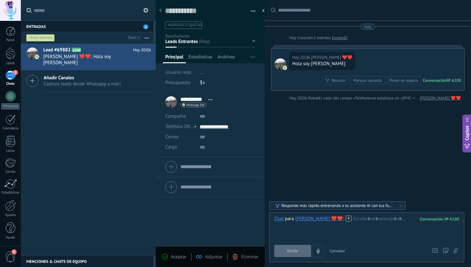
click at [0, 0] on div "Contactado En Prueba Reseñador Activo Quizás quemado Local Guide Lv2+" at bounding box center [0, 0] width 0 height 0
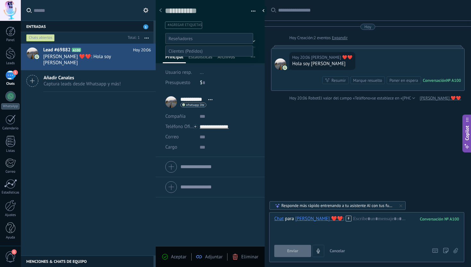
click at [160, 46] on div at bounding box center [246, 133] width 450 height 267
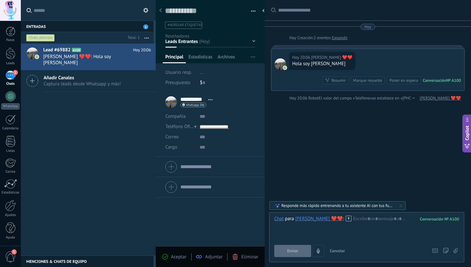
click at [183, 23] on span "#agregar etiquetas" at bounding box center [185, 25] width 34 height 4
type input "*"
click at [160, 27] on div "Guardar y crear Imprimir Administrar etiquetas Exportar a excel" at bounding box center [210, 12] width 109 height 33
click at [0, 0] on div "Contactado En Prueba Reseñador Activo Quizás quemado Local Guide Lv2+" at bounding box center [0, 0] width 0 height 0
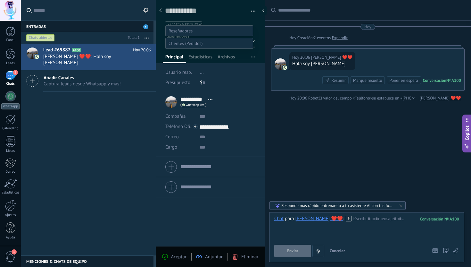
scroll to position [0, 0]
click at [158, 47] on div at bounding box center [246, 133] width 450 height 267
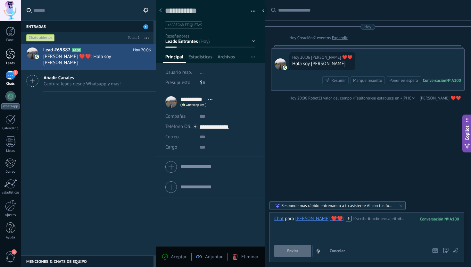
click at [12, 52] on div at bounding box center [11, 53] width 10 height 12
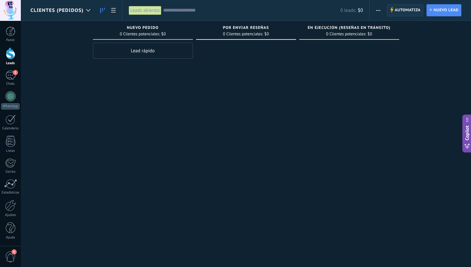
click at [394, 14] on span "Automatiza Automatiza" at bounding box center [405, 10] width 37 height 12
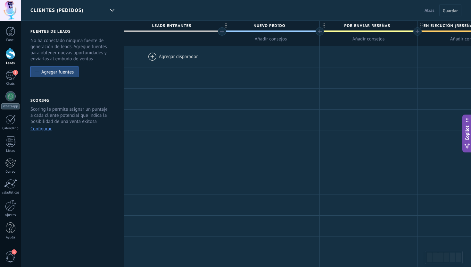
click at [74, 12] on span "Clientes (Pedidos)" at bounding box center [56, 10] width 53 height 6
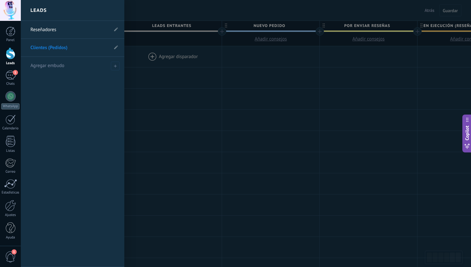
click at [43, 33] on link "Reseñadores" at bounding box center [69, 30] width 78 height 18
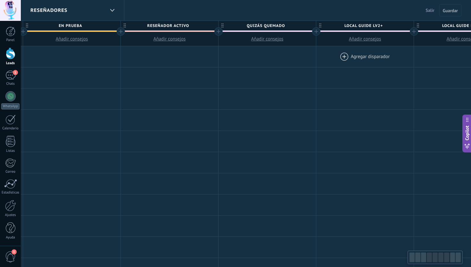
scroll to position [0, 493]
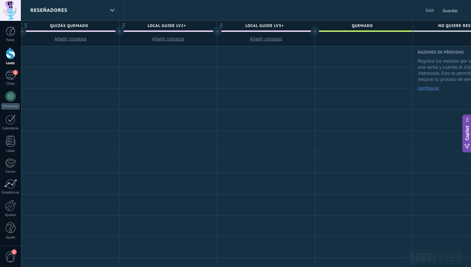
click at [59, 10] on span "Reseñadores" at bounding box center [48, 10] width 37 height 6
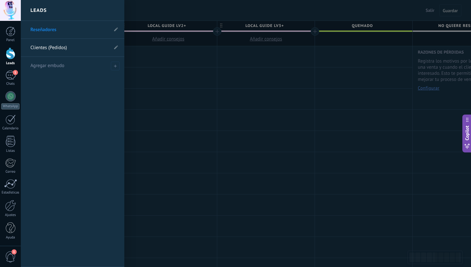
click at [184, 53] on div at bounding box center [256, 133] width 471 height 267
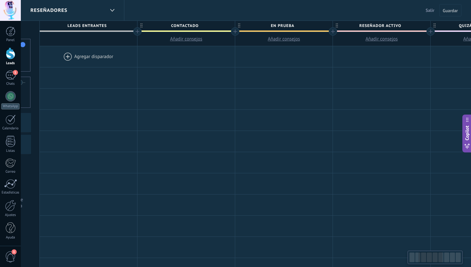
scroll to position [0, 0]
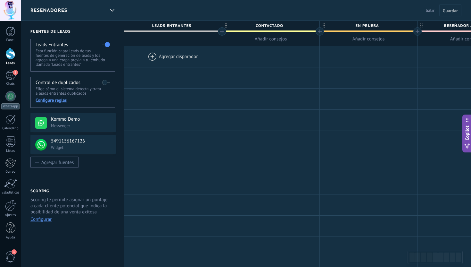
click at [65, 12] on span "Reseñadores" at bounding box center [48, 10] width 37 height 6
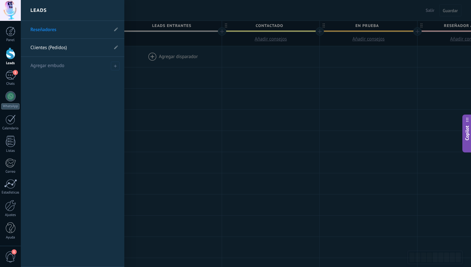
click at [52, 50] on link "Clientes (Pedidos)" at bounding box center [69, 48] width 78 height 18
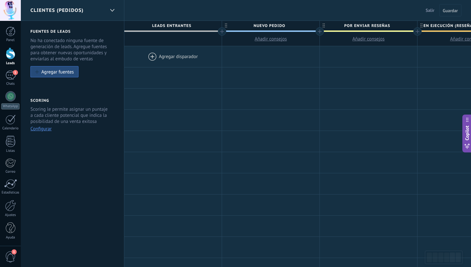
click at [61, 9] on span "Clientes (Pedidos)" at bounding box center [56, 10] width 53 height 6
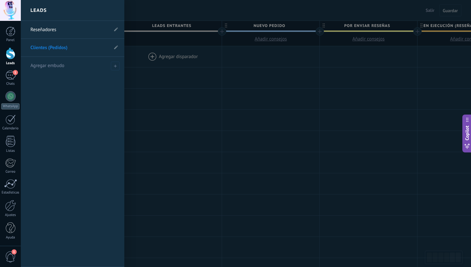
click at [170, 61] on div at bounding box center [256, 133] width 471 height 267
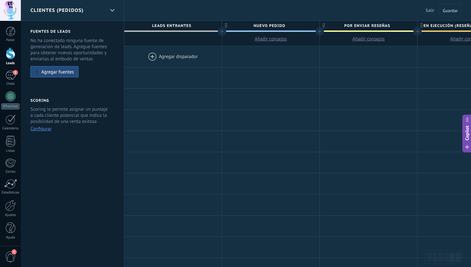
click at [430, 10] on span "Salir" at bounding box center [430, 10] width 9 height 6
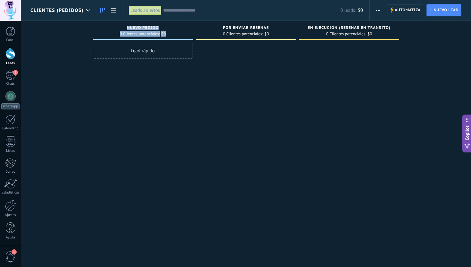
drag, startPoint x: 128, startPoint y: 27, endPoint x: 171, endPoint y: 37, distance: 44.1
click at [171, 37] on div "Nuevo pedido 0 Clientes potenciales: $0" at bounding box center [143, 30] width 100 height 19
click at [160, 34] on div "0 Clientes potenciales: $0" at bounding box center [143, 34] width 46 height 4
click at [131, 28] on span "Nuevo pedido" at bounding box center [143, 28] width 32 height 4
drag, startPoint x: 136, startPoint y: 29, endPoint x: 173, endPoint y: 37, distance: 37.5
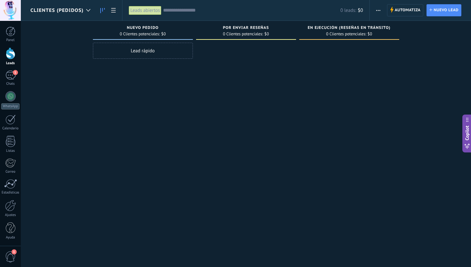
click at [173, 37] on div "Nuevo pedido 0 Clientes potenciales: $0" at bounding box center [143, 30] width 100 height 19
drag, startPoint x: 168, startPoint y: 31, endPoint x: 118, endPoint y: 28, distance: 50.1
click at [118, 28] on div "Nuevo pedido 0 Clientes potenciales: $0" at bounding box center [143, 30] width 100 height 19
drag, startPoint x: 126, startPoint y: 28, endPoint x: 178, endPoint y: 33, distance: 52.1
click at [178, 33] on div "Nuevo pedido 0 Clientes potenciales: $0" at bounding box center [143, 30] width 100 height 19
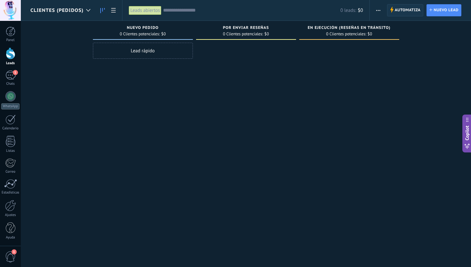
click at [395, 11] on span "Automatiza" at bounding box center [408, 10] width 26 height 12
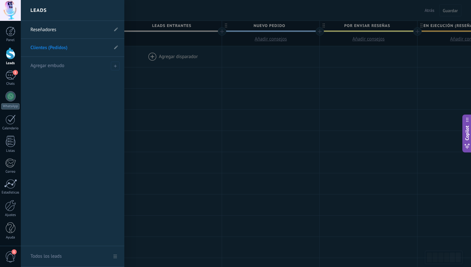
click at [8, 49] on div at bounding box center [11, 53] width 10 height 12
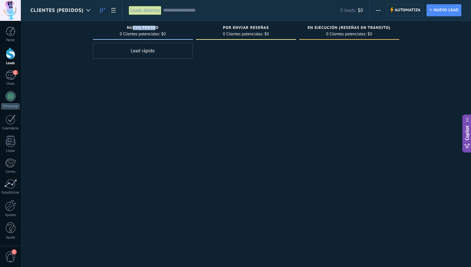
drag, startPoint x: 136, startPoint y: 26, endPoint x: 154, endPoint y: 26, distance: 17.9
click at [154, 26] on span "Nuevo pedido" at bounding box center [143, 28] width 32 height 4
click at [230, 24] on div "Por enviar reseñas 0 Clientes potenciales: $0" at bounding box center [246, 30] width 100 height 19
click at [336, 27] on span "En ejecución (reseñas en tránsito)" at bounding box center [349, 28] width 83 height 4
click at [12, 76] on div "1" at bounding box center [10, 74] width 10 height 9
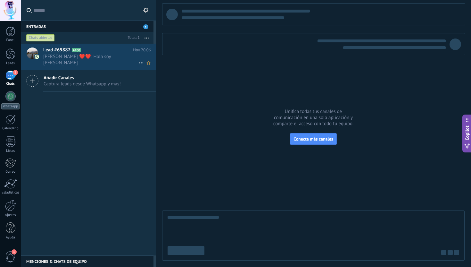
click at [106, 47] on h2 "Lead #69882 A100" at bounding box center [88, 50] width 90 height 6
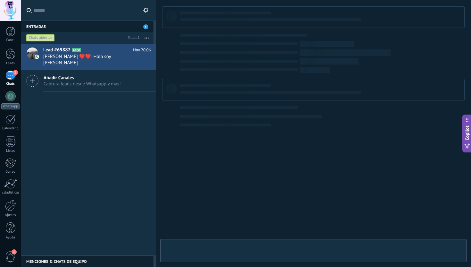
type textarea "**********"
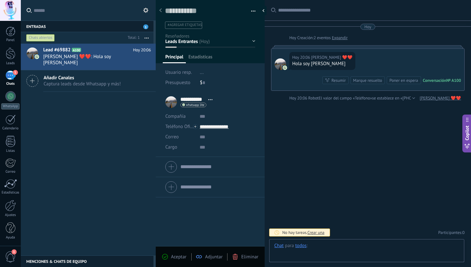
click at [329, 250] on div at bounding box center [366, 251] width 185 height 19
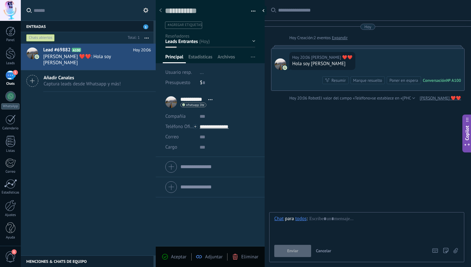
click at [300, 217] on div "todos" at bounding box center [300, 218] width 11 height 6
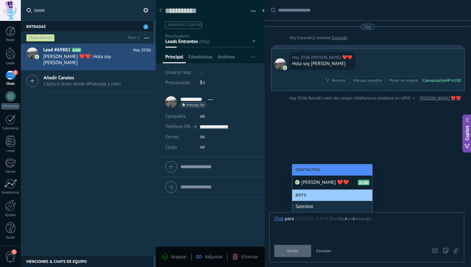
click at [309, 180] on span "[PERSON_NAME] ❤️❤️" at bounding box center [325, 182] width 48 height 6
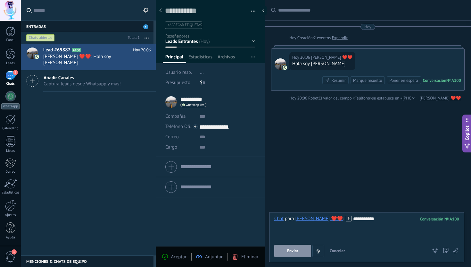
click at [185, 99] on input "**********" at bounding box center [192, 99] width 25 height 6
drag, startPoint x: 310, startPoint y: 64, endPoint x: 321, endPoint y: 64, distance: 10.9
click at [321, 64] on div "Hola soy [PERSON_NAME]" at bounding box center [322, 64] width 60 height 6
click at [346, 221] on div "**********" at bounding box center [366, 227] width 185 height 24
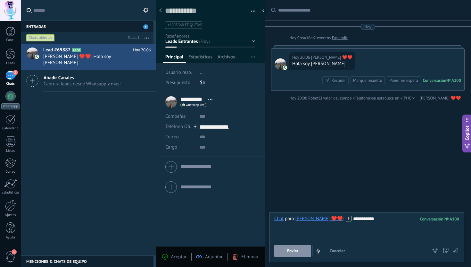
click at [346, 217] on div "**********" at bounding box center [366, 227] width 185 height 24
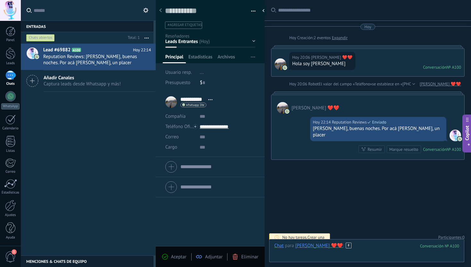
click at [367, 249] on div at bounding box center [366, 251] width 185 height 19
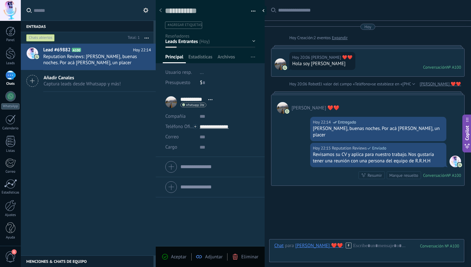
scroll to position [24, 0]
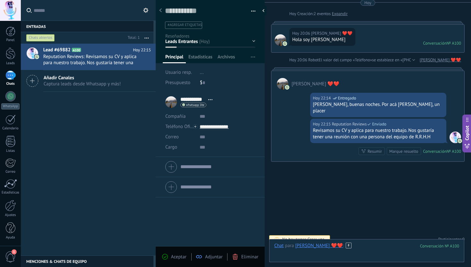
click at [347, 243] on div at bounding box center [366, 251] width 185 height 19
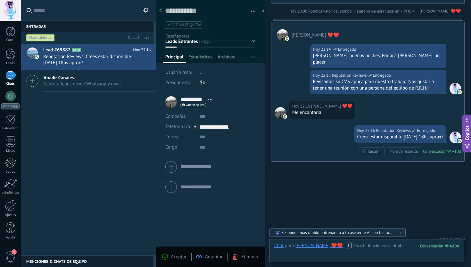
scroll to position [99, 0]
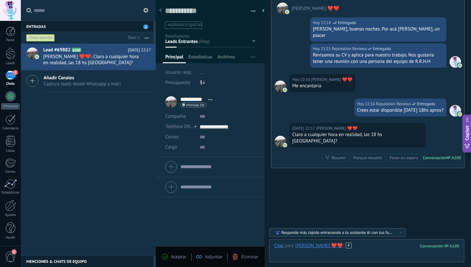
click at [372, 254] on div at bounding box center [366, 251] width 185 height 19
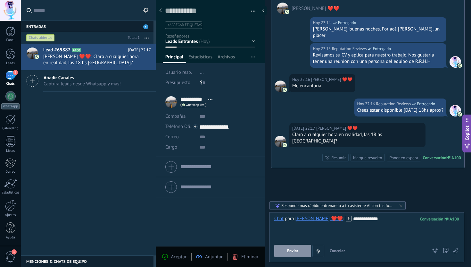
type textarea "******"
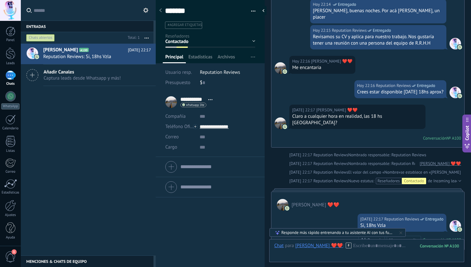
scroll to position [188, 0]
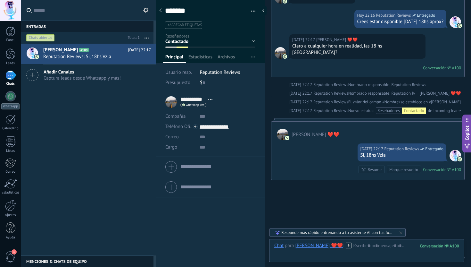
click at [0, 0] on div "Contactado En Prueba Reseñador Activo Quizás quemado Local Guide Lv2+" at bounding box center [0, 0] width 0 height 0
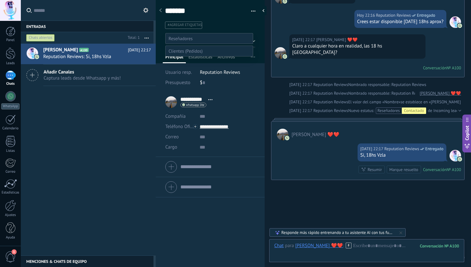
click at [281, 36] on div at bounding box center [246, 133] width 450 height 267
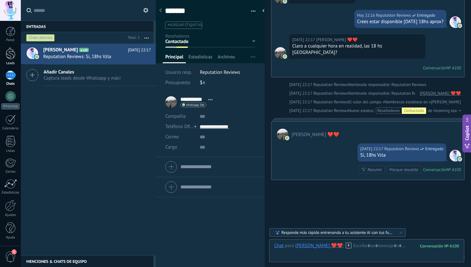
type textarea "**********"
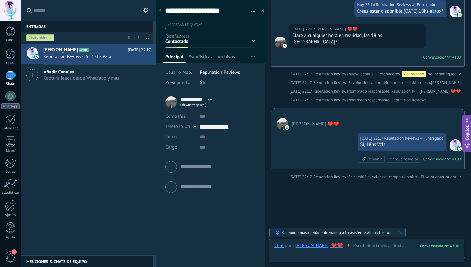
click at [0, 0] on div "Contactado En Prueba Reseñador Activo Quizás quemado Local Guide Lv2+" at bounding box center [0, 0] width 0 height 0
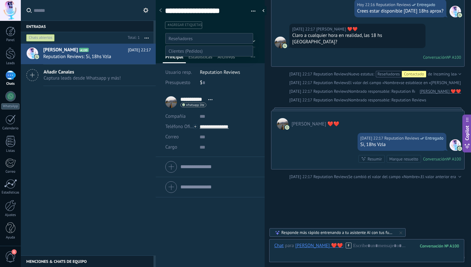
click at [203, 38] on label at bounding box center [209, 38] width 88 height 11
click at [275, 69] on div at bounding box center [246, 133] width 450 height 267
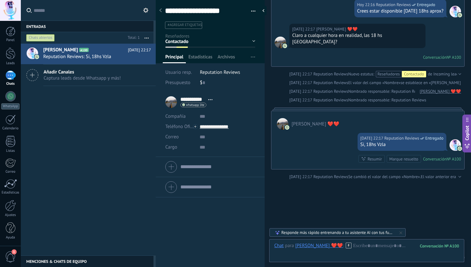
click at [186, 23] on span "#agregar etiquetas" at bounding box center [185, 25] width 34 height 4
click at [287, 88] on div "Hoy 22:17 Reputation Reviews Nombrado responsable: Reputation Reviews Sylvia ❤️…" at bounding box center [367, 91] width 193 height 6
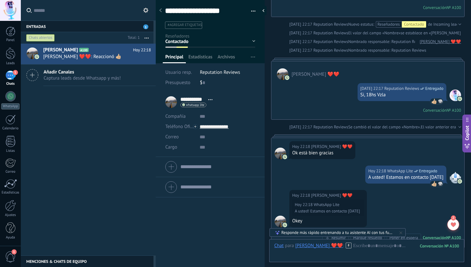
scroll to position [316, 0]
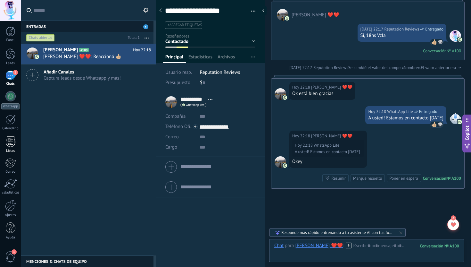
click at [9, 136] on div at bounding box center [11, 140] width 10 height 11
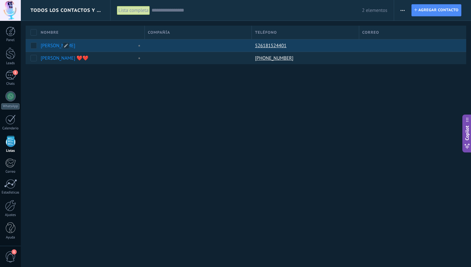
click at [54, 45] on link "[PERSON_NAME]" at bounding box center [58, 46] width 35 height 6
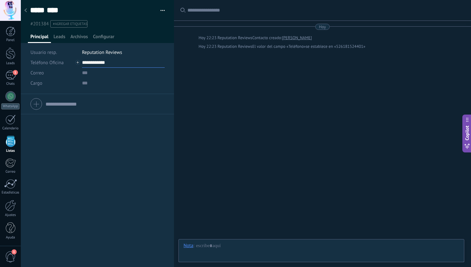
click at [85, 63] on input "**********" at bounding box center [123, 62] width 83 height 10
click at [78, 61] on div at bounding box center [77, 62] width 5 height 5
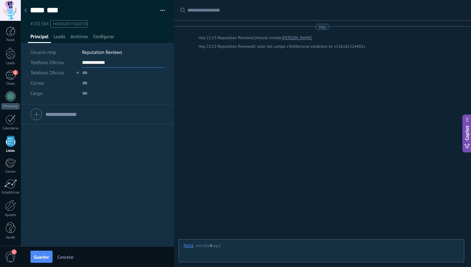
click at [82, 60] on input "**********" at bounding box center [123, 62] width 83 height 10
click at [94, 128] on div "Teléfono Oficina Ofic. directo Celular Fax Casa Otro Teléfono Oficina Llamar Co…" at bounding box center [97, 175] width 153 height 142
click at [86, 62] on input "**********" at bounding box center [123, 62] width 83 height 10
click at [103, 164] on div "Teléfono Oficina Ofic. directo Celular Fax Casa Otro Teléfono Oficina Llamar Co…" at bounding box center [97, 175] width 153 height 142
click at [39, 259] on button "Guardar" at bounding box center [41, 256] width 22 height 12
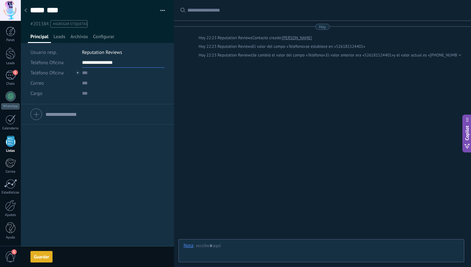
click at [93, 63] on input "**********" at bounding box center [123, 62] width 83 height 10
click at [76, 147] on div "Teléfono Oficina Ofic. directo Celular Fax Casa Otro Teléfono Oficina Llamar Co…" at bounding box center [97, 185] width 153 height 162
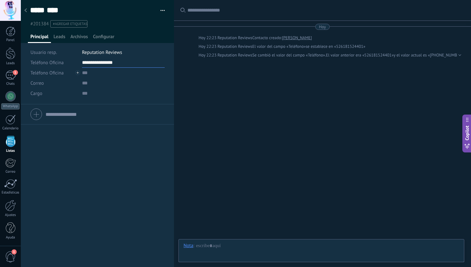
click at [100, 60] on input "**********" at bounding box center [123, 62] width 83 height 10
click at [93, 142] on div "Teléfono Oficina Ofic. directo Celular Fax Casa Otro Teléfono Oficina Llamar Co…" at bounding box center [97, 185] width 153 height 162
click at [93, 50] on span "Reputation Reviews" at bounding box center [102, 52] width 40 height 6
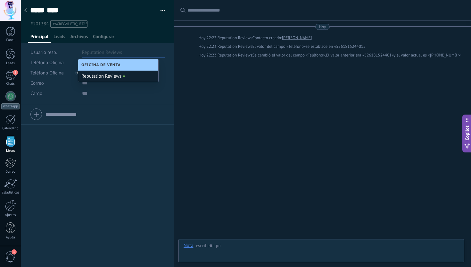
click at [97, 77] on div "Reputation Reviews" at bounding box center [118, 75] width 80 height 11
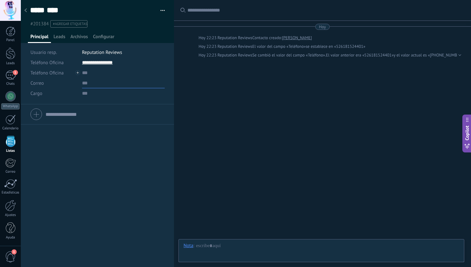
click at [83, 80] on input "text" at bounding box center [123, 83] width 83 height 10
click at [82, 94] on input "text" at bounding box center [123, 93] width 83 height 10
click at [68, 113] on input "text" at bounding box center [104, 114] width 119 height 10
click at [41, 168] on button "cancelar" at bounding box center [37, 168] width 14 height 5
click at [53, 36] on div "Leads" at bounding box center [59, 38] width 17 height 9
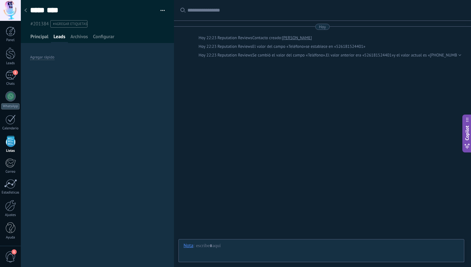
click at [42, 37] on span "Principal" at bounding box center [39, 38] width 18 height 9
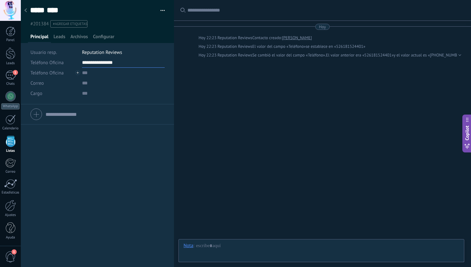
click at [98, 61] on input "**********" at bounding box center [123, 62] width 83 height 10
type input "**********"
click at [101, 176] on div "Teléfono Oficina Ofic. directo Celular Fax Casa Otro Teléfono Oficina Llamar Co…" at bounding box center [97, 185] width 153 height 162
click at [68, 37] on div "Principal Leads Archivos Configurar" at bounding box center [97, 38] width 139 height 9
click at [63, 37] on span "Leads" at bounding box center [59, 38] width 12 height 9
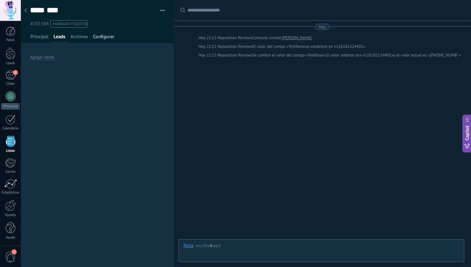
click at [101, 36] on span "Configurar" at bounding box center [103, 38] width 21 height 9
click at [110, 38] on span "Configurar" at bounding box center [103, 38] width 21 height 9
click at [47, 38] on span "Principal" at bounding box center [39, 38] width 18 height 9
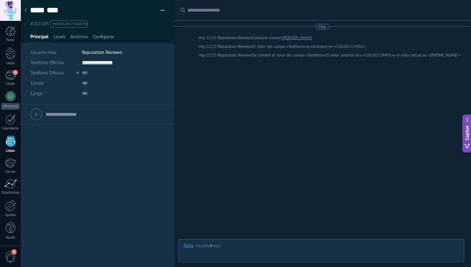
click at [160, 12] on button "button" at bounding box center [160, 11] width 9 height 10
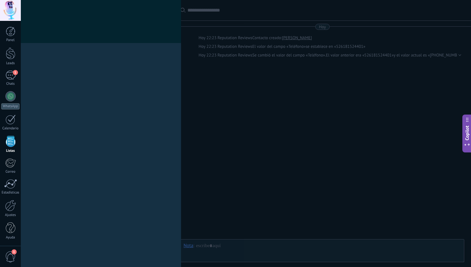
click at [181, 73] on div "Campos y grupos En Kommo puedes añadir tus propios campos y usarlos para cualqu…" at bounding box center [246, 133] width 450 height 267
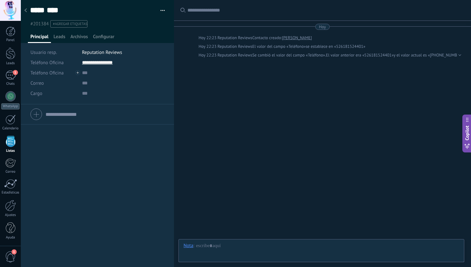
click at [11, 144] on div at bounding box center [11, 140] width 10 height 11
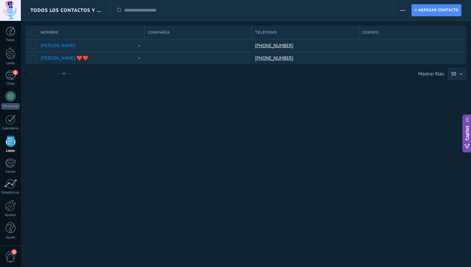
click at [404, 9] on span "button" at bounding box center [402, 10] width 4 height 12
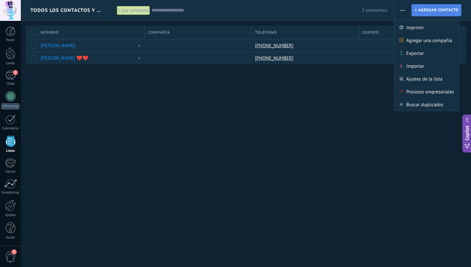
click at [418, 12] on link "Contacto Agregar contacto" at bounding box center [436, 10] width 50 height 12
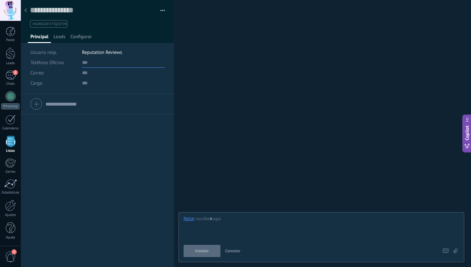
click at [86, 62] on input "text" at bounding box center [123, 62] width 83 height 10
click at [28, 12] on div at bounding box center [25, 10] width 9 height 12
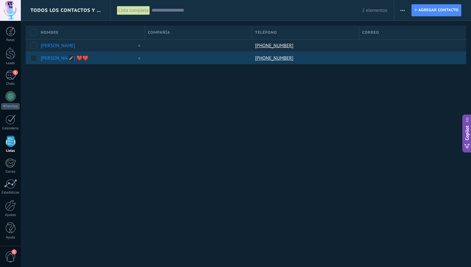
click at [82, 54] on div "[PERSON_NAME] ❤️❤️" at bounding box center [89, 58] width 104 height 12
click at [46, 59] on link "[PERSON_NAME] ❤️❤️" at bounding box center [65, 58] width 48 height 6
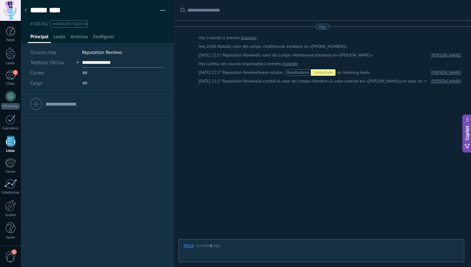
click at [85, 62] on input "**********" at bounding box center [123, 62] width 83 height 10
type input "**********"
click at [82, 134] on div "Teléfono Oficina Ofic. directo Celular Fax Casa Otro Teléfono Oficina Llamar Co…" at bounding box center [97, 180] width 153 height 173
click at [206, 238] on div "Buscar Carga más Hoy Hoy Creación: 2 eventos Expandir Hoy 20:06 Robot El valor …" at bounding box center [322, 133] width 297 height 267
click at [205, 246] on div at bounding box center [321, 251] width 275 height 19
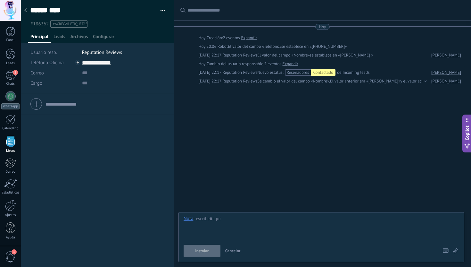
click at [188, 218] on div "Nota" at bounding box center [189, 218] width 10 height 6
click at [12, 78] on div "1" at bounding box center [10, 74] width 10 height 9
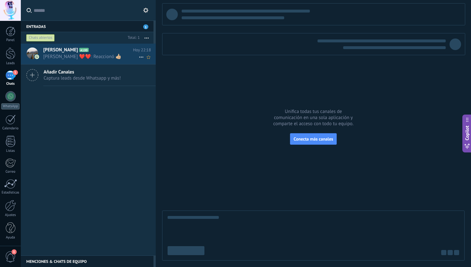
click at [138, 54] on icon at bounding box center [141, 57] width 8 height 8
click at [116, 54] on div at bounding box center [235, 133] width 471 height 267
click at [112, 53] on h2 "Sylvia capacitacion A100" at bounding box center [88, 50] width 90 height 6
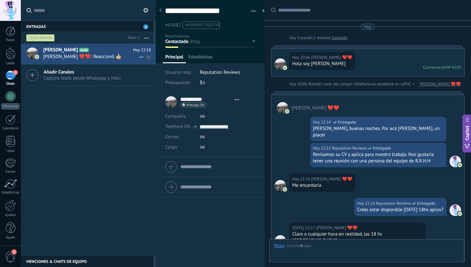
type textarea "**********"
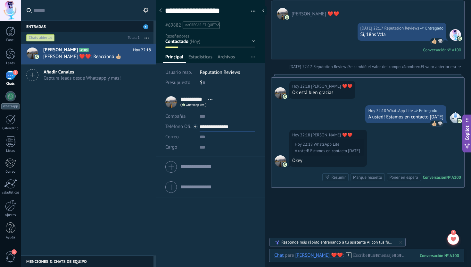
click at [205, 125] on input "**********" at bounding box center [227, 126] width 55 height 10
type input "**********"
click at [132, 128] on div "Sylvia capacitacion A100 Hoy 22:18 Sylvia ❤️❤️: Reaccionó 👍🏼 Añadir Canales Cap…" at bounding box center [88, 149] width 135 height 211
click at [249, 10] on button "button" at bounding box center [250, 11] width 9 height 10
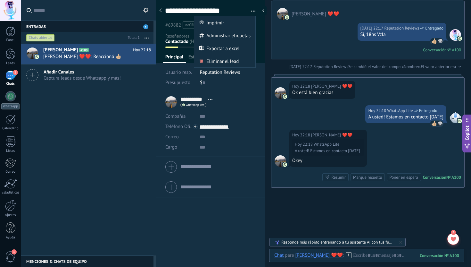
click at [145, 12] on icon at bounding box center [145, 10] width 5 height 5
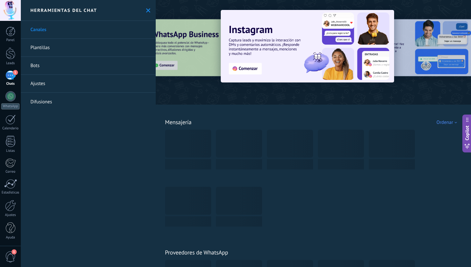
click at [146, 10] on use at bounding box center [148, 10] width 4 height 4
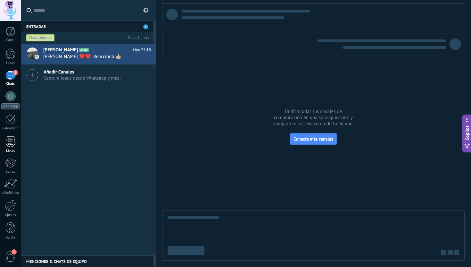
click at [7, 146] on div at bounding box center [11, 140] width 10 height 11
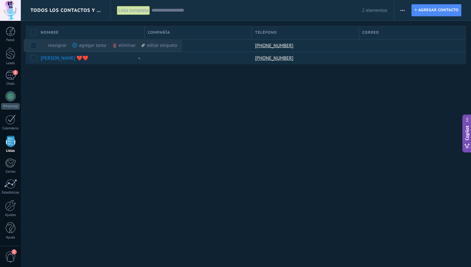
click at [401, 10] on use "button" at bounding box center [402, 10] width 4 height 1
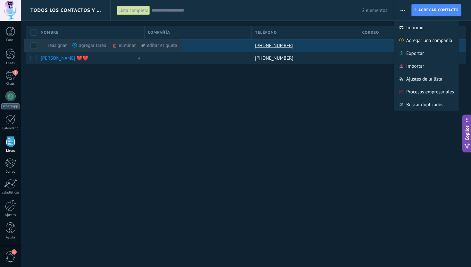
click at [222, 48] on div at bounding box center [197, 45] width 104 height 12
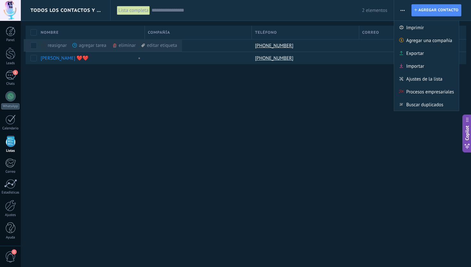
click at [96, 75] on div "Todos los contactos y empresas Lista completa Aplicar 2 elementos Lista complet…" at bounding box center [246, 42] width 450 height 85
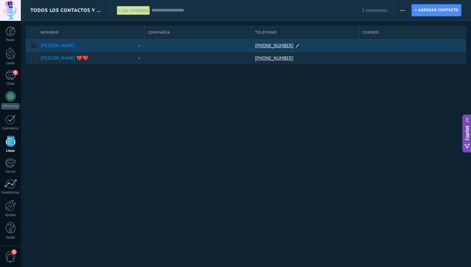
click at [278, 46] on link "[PHONE_NUMBER]" at bounding box center [275, 46] width 40 height 6
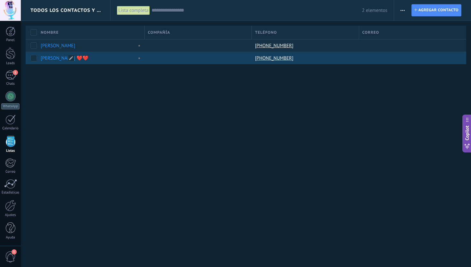
click at [51, 56] on link "[PERSON_NAME] ❤️❤️" at bounding box center [65, 58] width 48 height 6
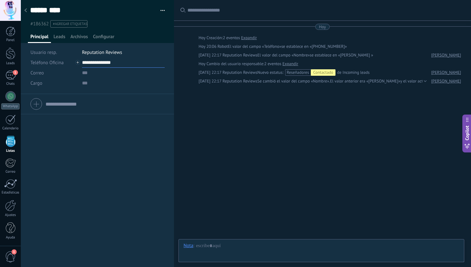
click at [99, 62] on input "**********" at bounding box center [123, 62] width 83 height 10
type input "**********"
click at [115, 145] on div "Teléfono Oficina Ofic. directo Celular Fax Casa Otro Teléfono Oficina Llamar Co…" at bounding box center [97, 180] width 153 height 173
click at [217, 246] on div at bounding box center [321, 251] width 275 height 19
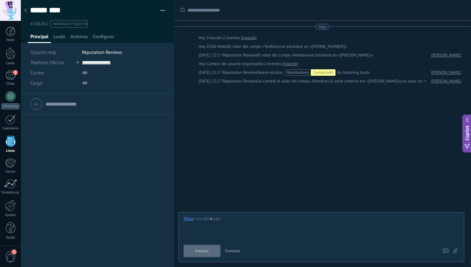
click at [188, 220] on div "Nota" at bounding box center [189, 218] width 10 height 6
click at [213, 221] on div at bounding box center [321, 227] width 275 height 24
click at [12, 69] on div "Panel Leads 1 Chats WhatsApp Clientes" at bounding box center [10, 136] width 21 height 219
click at [12, 73] on div "1" at bounding box center [10, 74] width 10 height 9
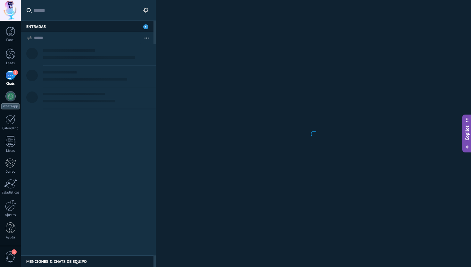
click at [54, 11] on input "text" at bounding box center [92, 10] width 117 height 21
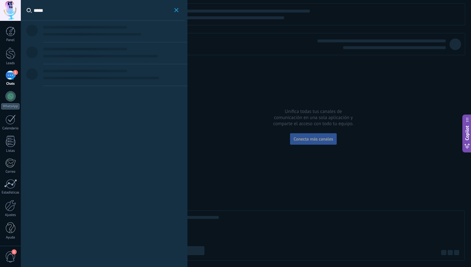
type input "*****"
click at [10, 137] on div at bounding box center [11, 140] width 10 height 11
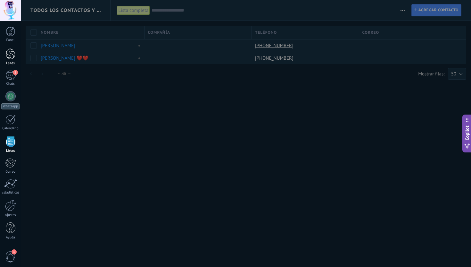
click at [11, 55] on div at bounding box center [11, 53] width 10 height 12
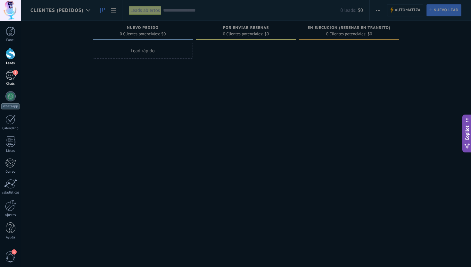
click at [14, 74] on span "1" at bounding box center [15, 72] width 5 height 5
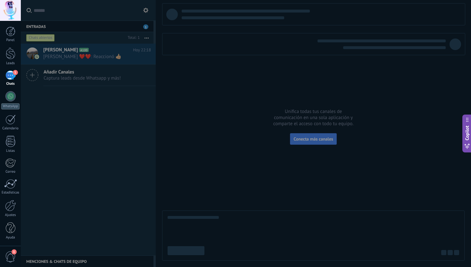
click at [45, 13] on div at bounding box center [235, 133] width 471 height 267
click at [55, 13] on div at bounding box center [235, 133] width 471 height 267
click at [47, 10] on div at bounding box center [235, 133] width 471 height 267
click at [110, 157] on div at bounding box center [235, 133] width 471 height 267
click at [65, 12] on div at bounding box center [235, 133] width 471 height 267
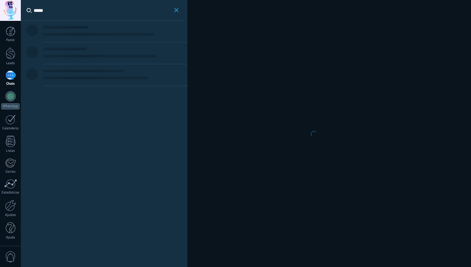
type input "*****"
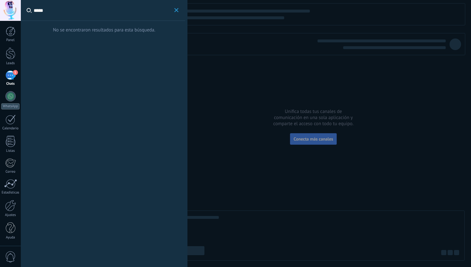
click at [177, 11] on use "button" at bounding box center [176, 10] width 4 height 4
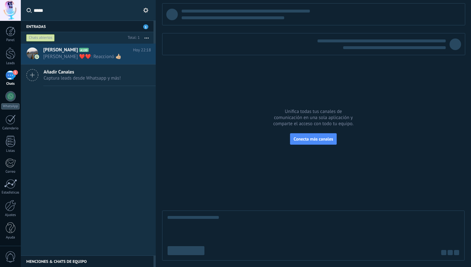
click at [149, 36] on button "button" at bounding box center [147, 38] width 14 height 12
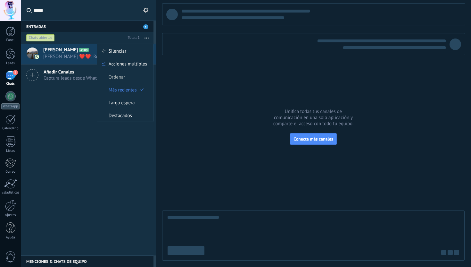
click at [45, 111] on div "[PERSON_NAME] capacitacion A100 [DATE] 22:18 [PERSON_NAME] ❤️❤️: Reaccionó 👍🏼 A…" at bounding box center [88, 149] width 135 height 211
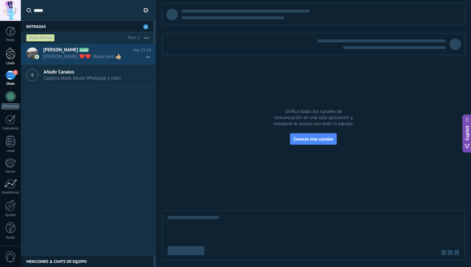
click at [1, 54] on link "Leads" at bounding box center [10, 56] width 21 height 18
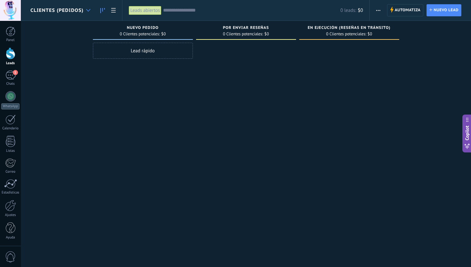
click at [83, 11] on div at bounding box center [88, 10] width 11 height 12
click at [72, 8] on span "Clientes (Pedidos)" at bounding box center [56, 10] width 53 height 6
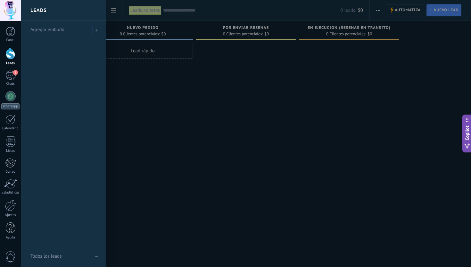
click at [136, 45] on div at bounding box center [256, 133] width 471 height 267
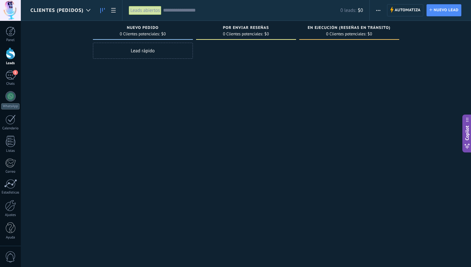
click at [63, 4] on div "Clientes (Pedidos)" at bounding box center [61, 10] width 63 height 21
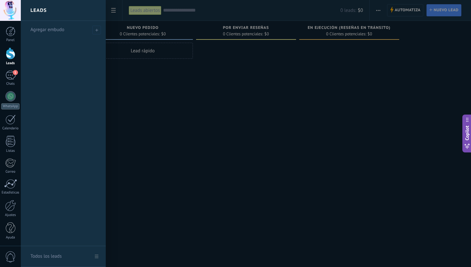
click at [42, 11] on h2 "Leads" at bounding box center [38, 10] width 16 height 20
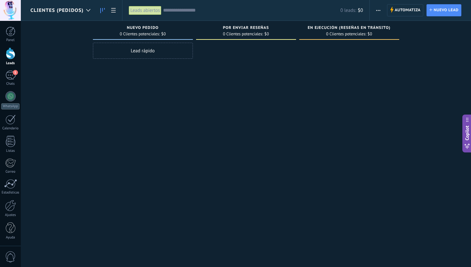
click at [13, 50] on div at bounding box center [11, 53] width 10 height 12
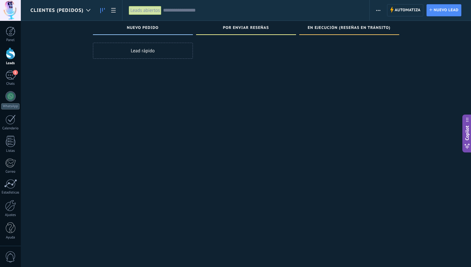
click at [79, 12] on span "Clientes (Pedidos)" at bounding box center [56, 10] width 53 height 6
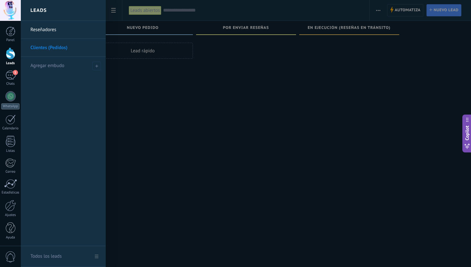
click at [142, 71] on div at bounding box center [256, 133] width 471 height 267
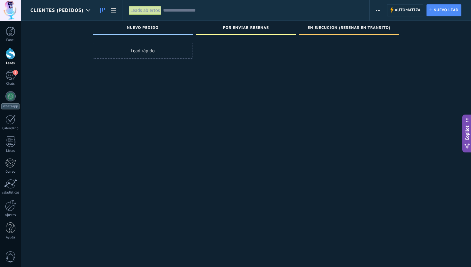
click at [79, 11] on span "Clientes (Pedidos)" at bounding box center [56, 10] width 53 height 6
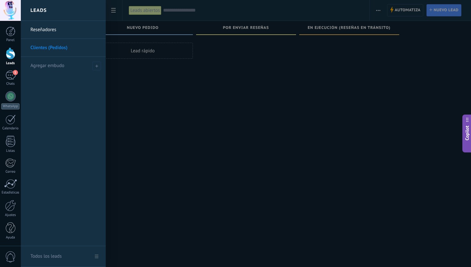
click at [57, 29] on link "Reseñadores" at bounding box center [64, 30] width 69 height 18
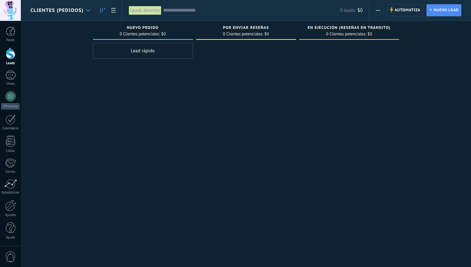
click at [90, 13] on div at bounding box center [88, 10] width 11 height 12
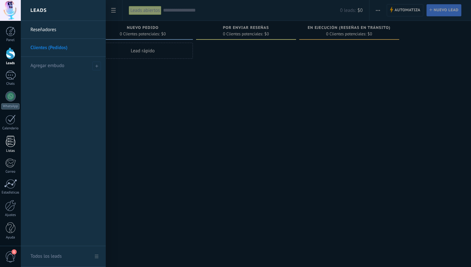
click at [11, 143] on div at bounding box center [11, 140] width 10 height 11
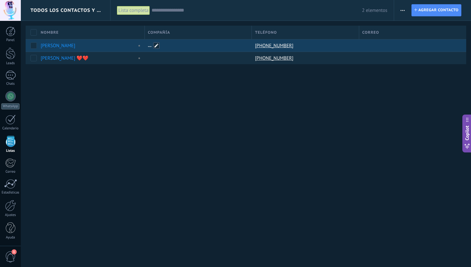
click at [155, 47] on span at bounding box center [156, 45] width 6 height 6
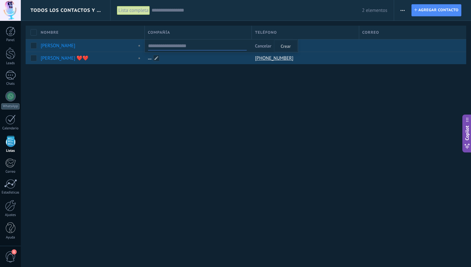
click at [157, 64] on div at bounding box center [197, 58] width 104 height 12
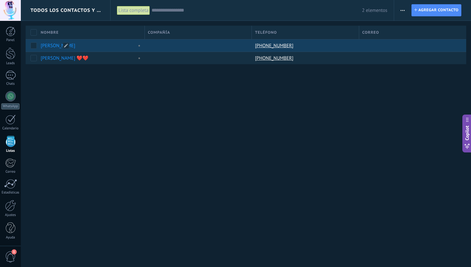
click at [53, 46] on link "[PERSON_NAME]" at bounding box center [58, 46] width 35 height 6
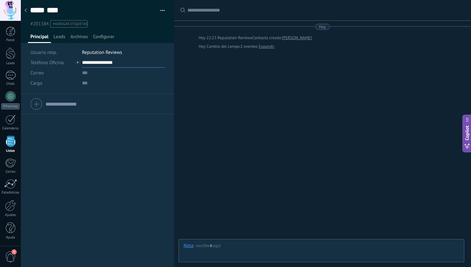
click at [89, 63] on input "**********" at bounding box center [123, 62] width 83 height 10
click at [93, 95] on div "Editar" at bounding box center [97, 95] width 31 height 11
type input "**********"
click at [100, 127] on div "Teléfono Oficina Ofic. directo Celular Fax Casa Otro Teléfono Oficina Llamar Co…" at bounding box center [97, 180] width 153 height 173
click at [82, 73] on input "text" at bounding box center [123, 73] width 83 height 10
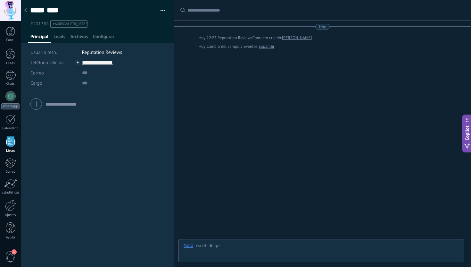
click at [82, 82] on input "text" at bounding box center [123, 83] width 83 height 10
click at [84, 54] on span "Reputation Reviews" at bounding box center [102, 52] width 40 height 6
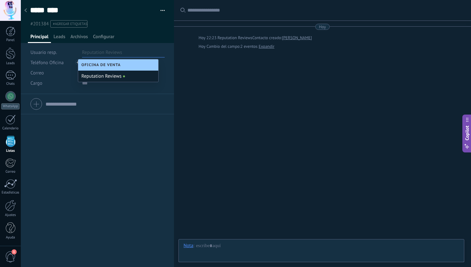
click at [100, 62] on span "Oficina de Venta" at bounding box center [102, 64] width 43 height 5
click at [95, 72] on div "Reputation Reviews" at bounding box center [118, 75] width 80 height 11
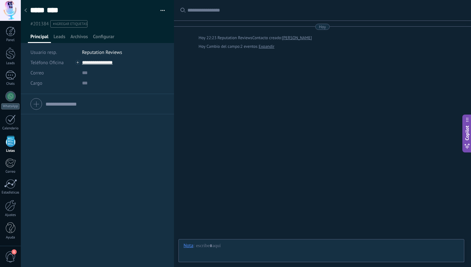
click at [156, 8] on button "button" at bounding box center [160, 11] width 9 height 10
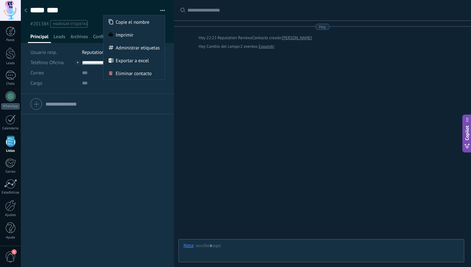
click at [159, 11] on button "button" at bounding box center [160, 11] width 9 height 10
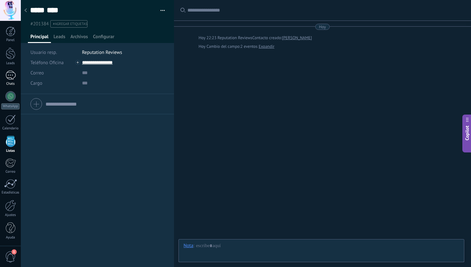
click at [5, 74] on div at bounding box center [10, 74] width 10 height 9
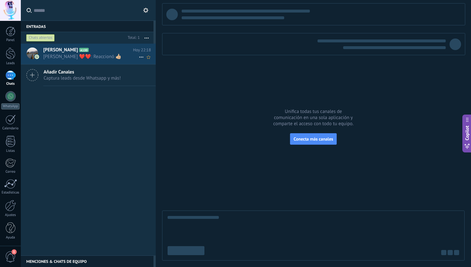
click at [98, 55] on span "[PERSON_NAME] ❤️❤️: Reaccionó 👍🏼" at bounding box center [90, 56] width 95 height 6
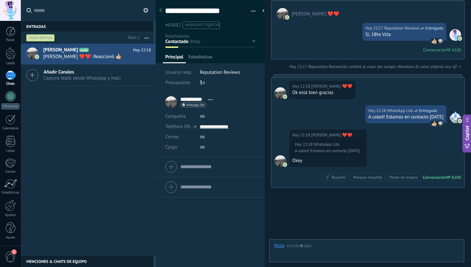
scroll to position [307, 0]
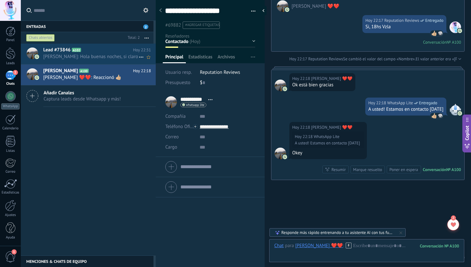
click at [107, 60] on span "[PERSON_NAME]: Hola buenas noches, si claro" at bounding box center [90, 56] width 95 height 6
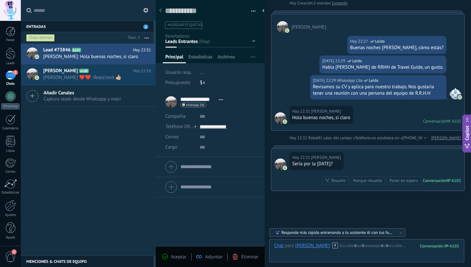
scroll to position [16, 0]
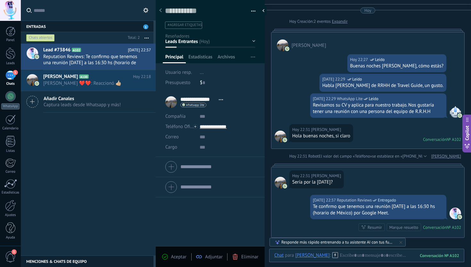
type textarea "**********"
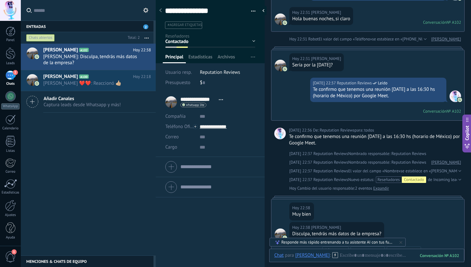
scroll to position [239, 0]
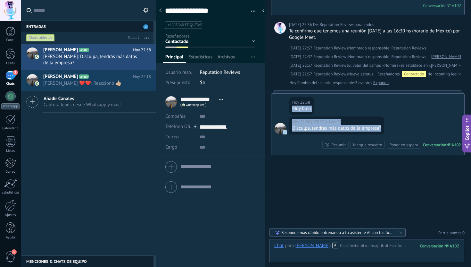
drag, startPoint x: 373, startPoint y: 132, endPoint x: 332, endPoint y: 103, distance: 50.2
click at [333, 103] on div "[DATE] 22:38 [PERSON_NAME] Muy bien [DATE] 22:38 [PERSON_NAME] Disculpa, tendrá…" at bounding box center [367, 124] width 193 height 61
click at [350, 121] on div "[DATE] 22:38 [PERSON_NAME]" at bounding box center [336, 122] width 89 height 6
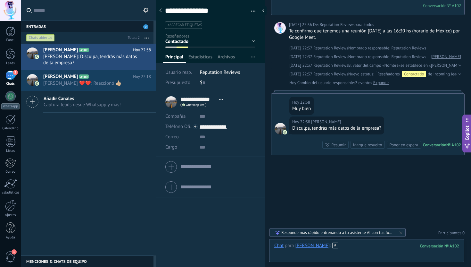
click at [357, 248] on div at bounding box center [366, 251] width 185 height 19
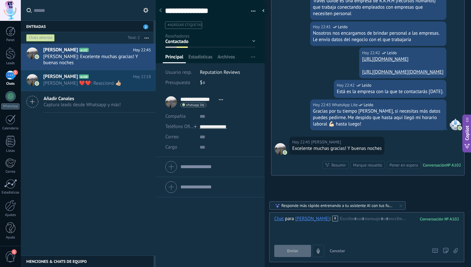
scroll to position [436, 0]
